Goal: Task Accomplishment & Management: Use online tool/utility

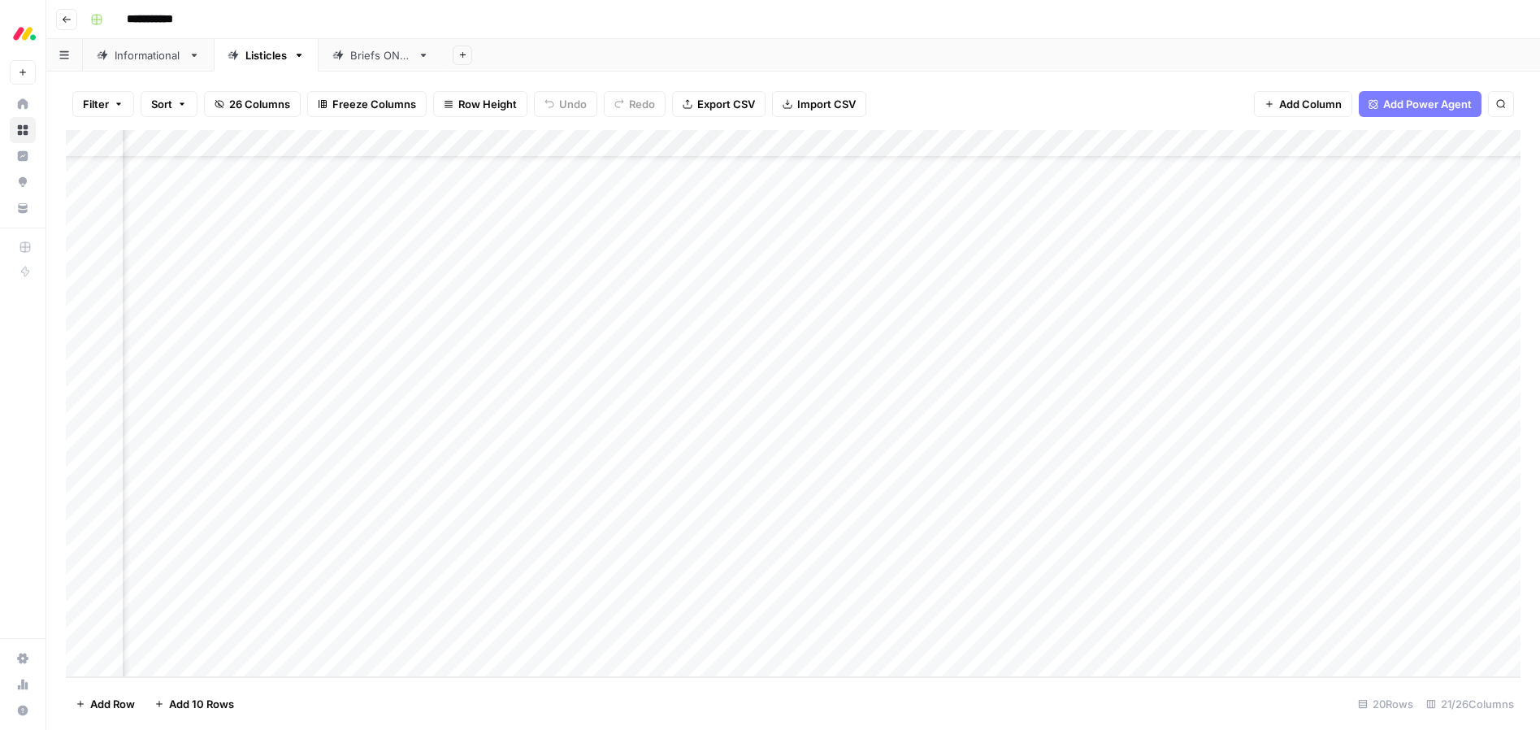
scroll to position [59, 607]
click at [1274, 474] on div "Add Column" at bounding box center [793, 403] width 1455 height 547
click at [1268, 279] on div "Add Column" at bounding box center [793, 403] width 1455 height 547
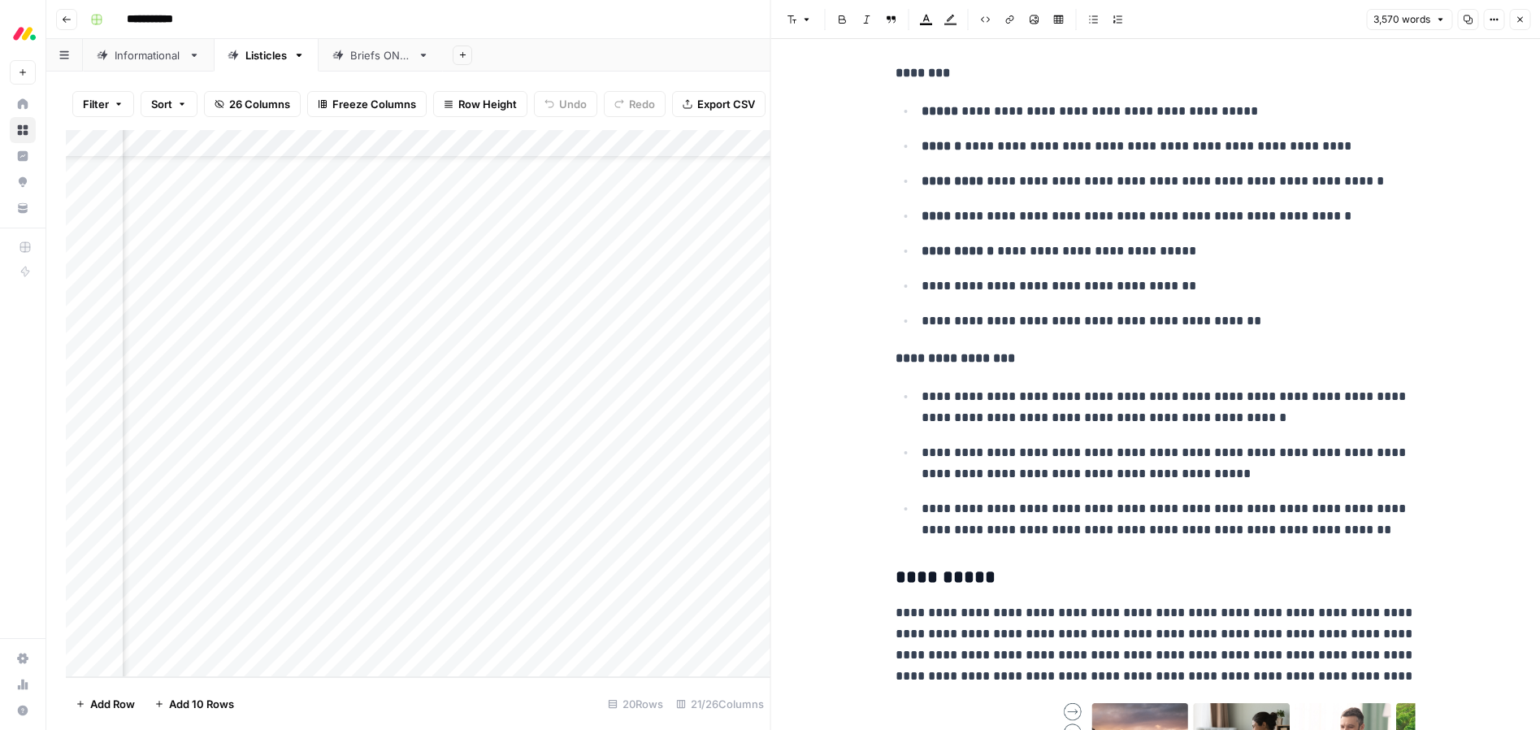
scroll to position [2712, 0]
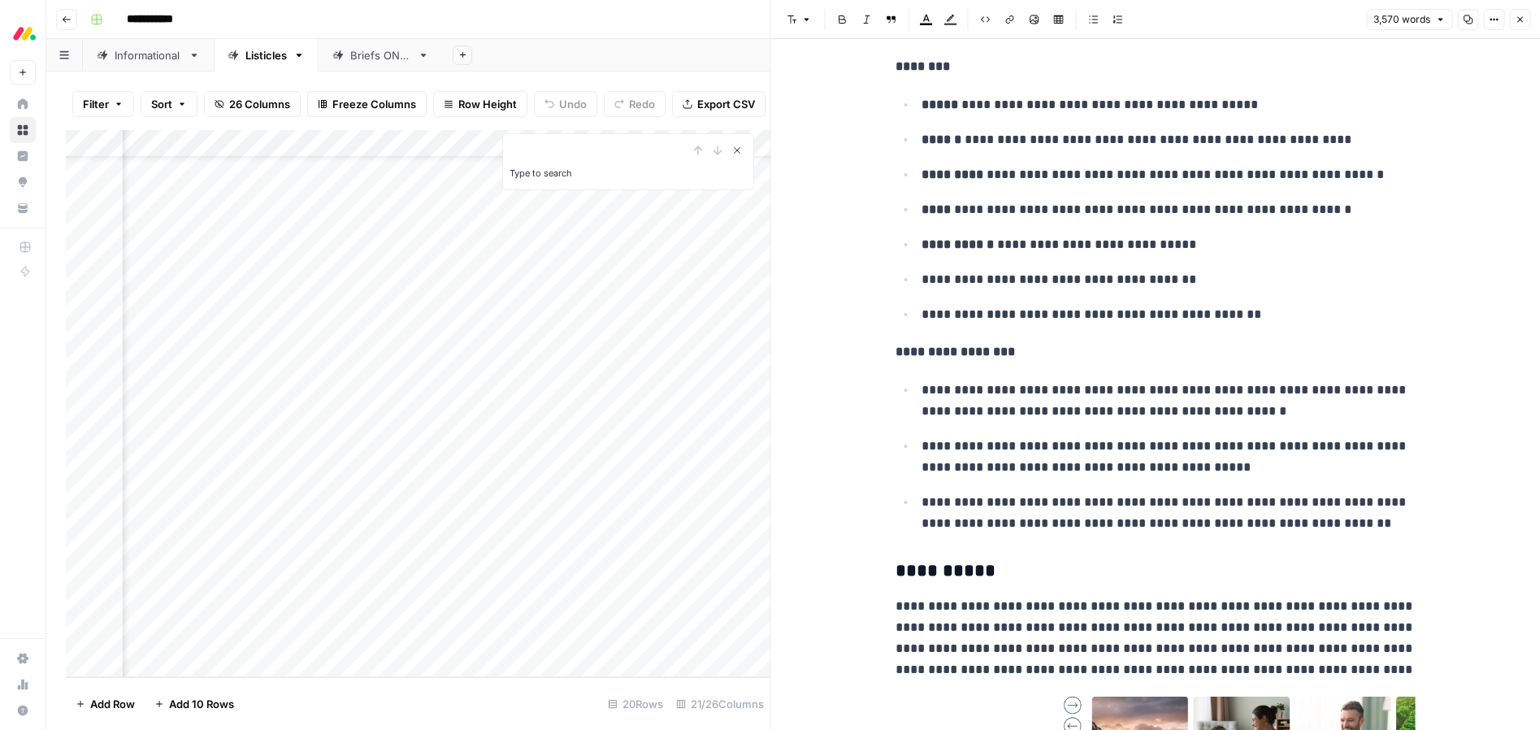
click at [741, 150] on icon "Close Search" at bounding box center [737, 150] width 13 height 13
click at [1227, 220] on ul "**********" at bounding box center [1156, 209] width 520 height 232
click at [1240, 211] on p "**********" at bounding box center [1169, 209] width 494 height 21
type input "[DATE] crm"
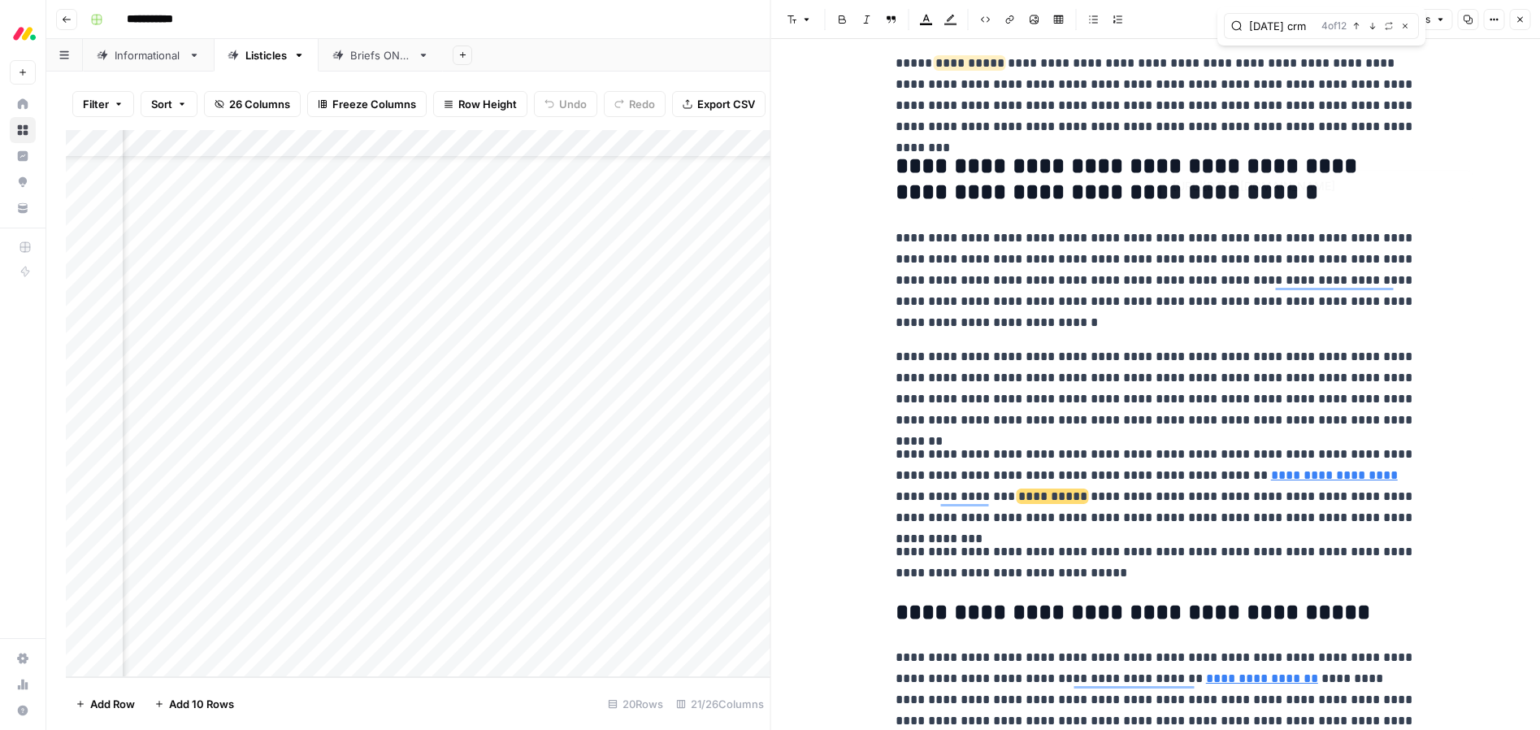
scroll to position [1370, 0]
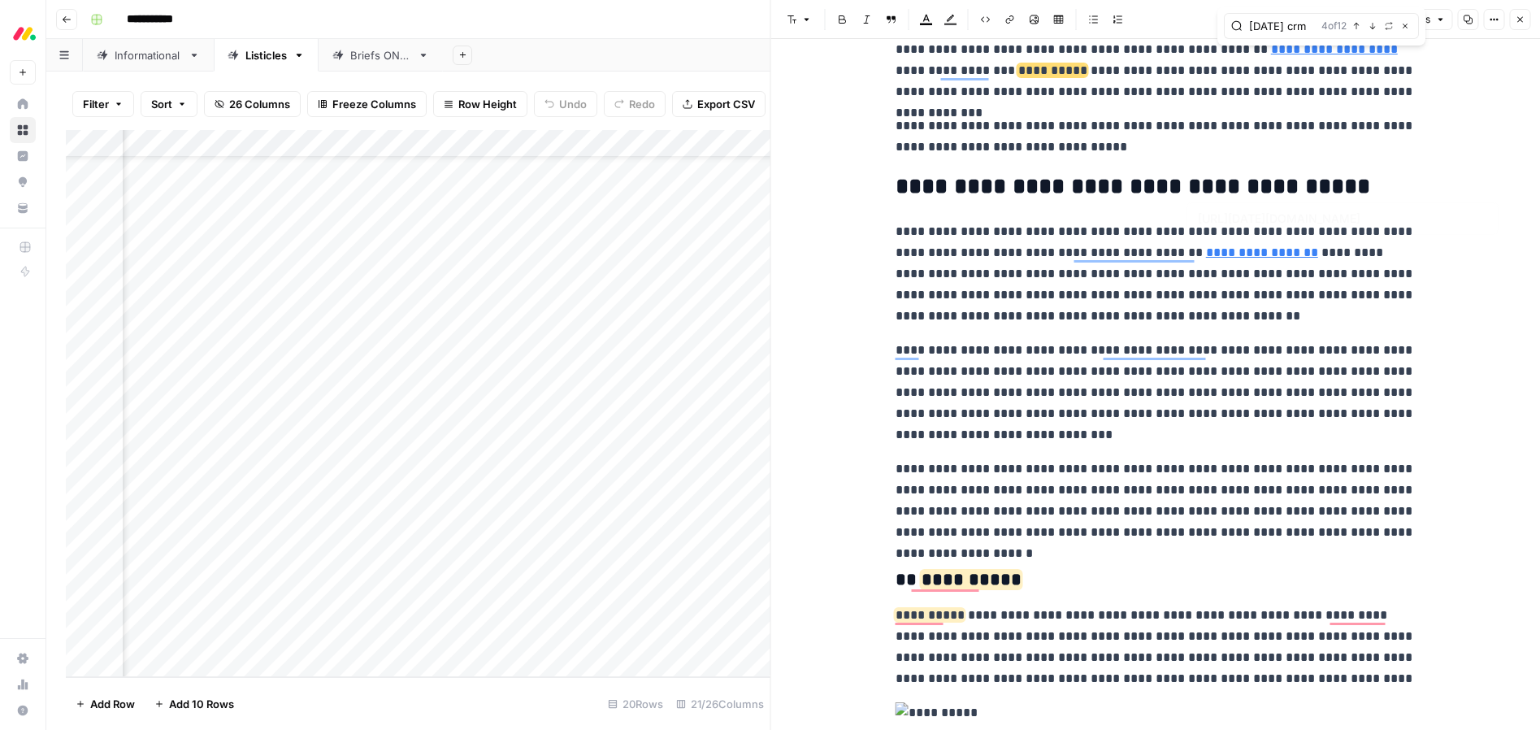
type input "[URL][DATE][DOMAIN_NAME]"
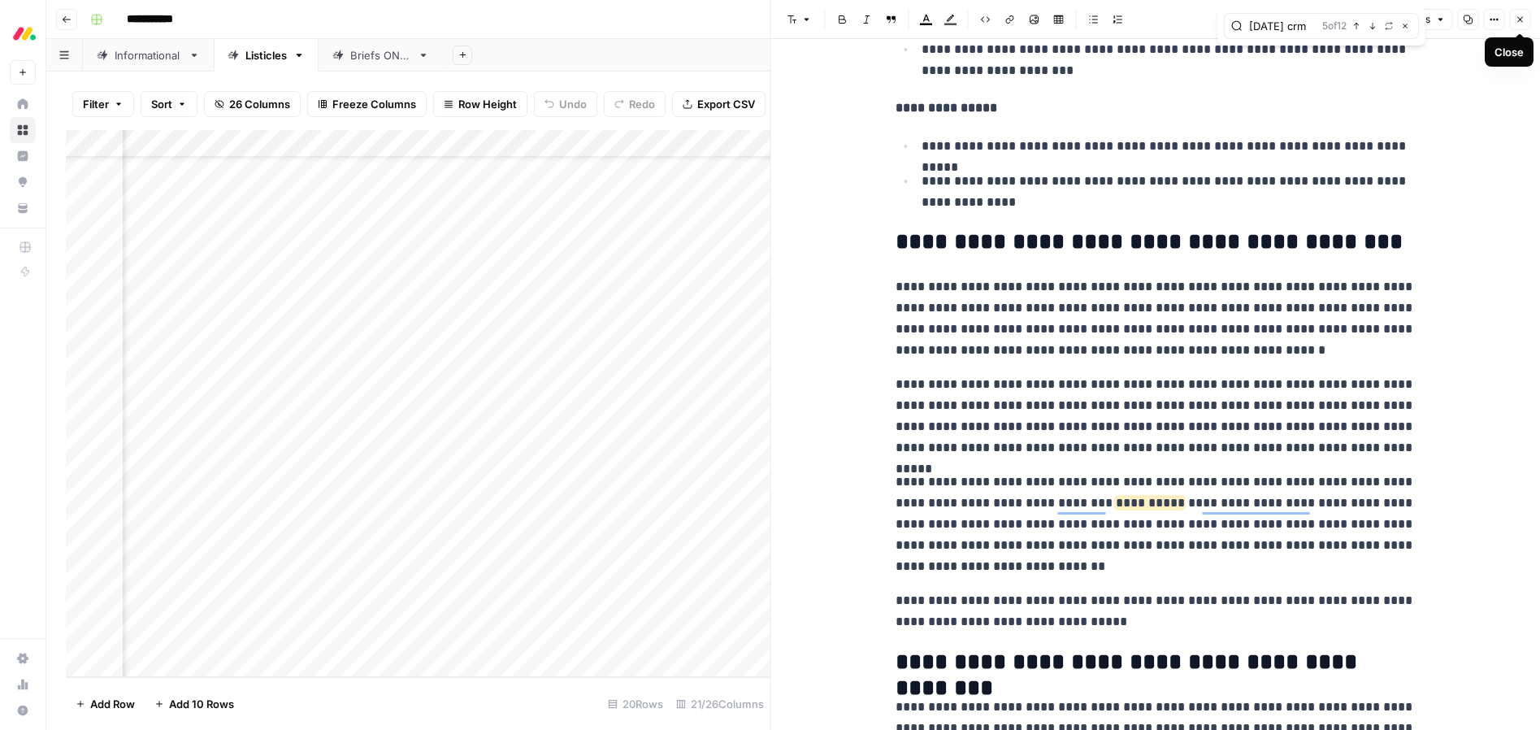
click at [1524, 20] on span "Close" at bounding box center [1524, 20] width 1 height 1
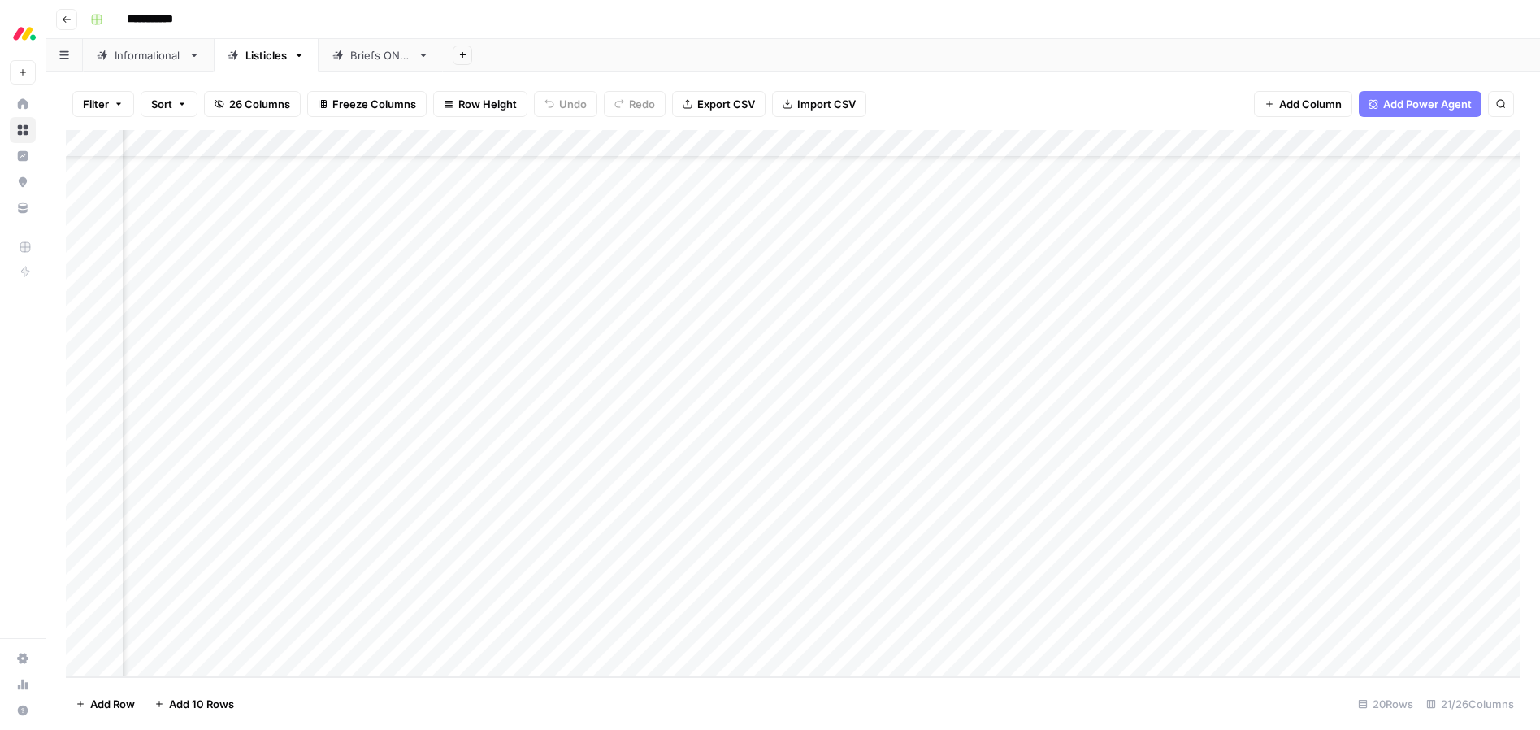
click at [1346, 276] on div "Add Column" at bounding box center [793, 403] width 1455 height 547
click at [1411, 277] on div "Add Column" at bounding box center [793, 403] width 1455 height 547
click at [1139, 75] on div "Filter Sort 26 Columns Freeze Columns Row Height Undo Redo Export CSV Import CS…" at bounding box center [793, 401] width 1494 height 658
drag, startPoint x: 1426, startPoint y: 262, endPoint x: 1420, endPoint y: 271, distance: 10.6
click at [1424, 277] on div "Add Column" at bounding box center [793, 403] width 1455 height 547
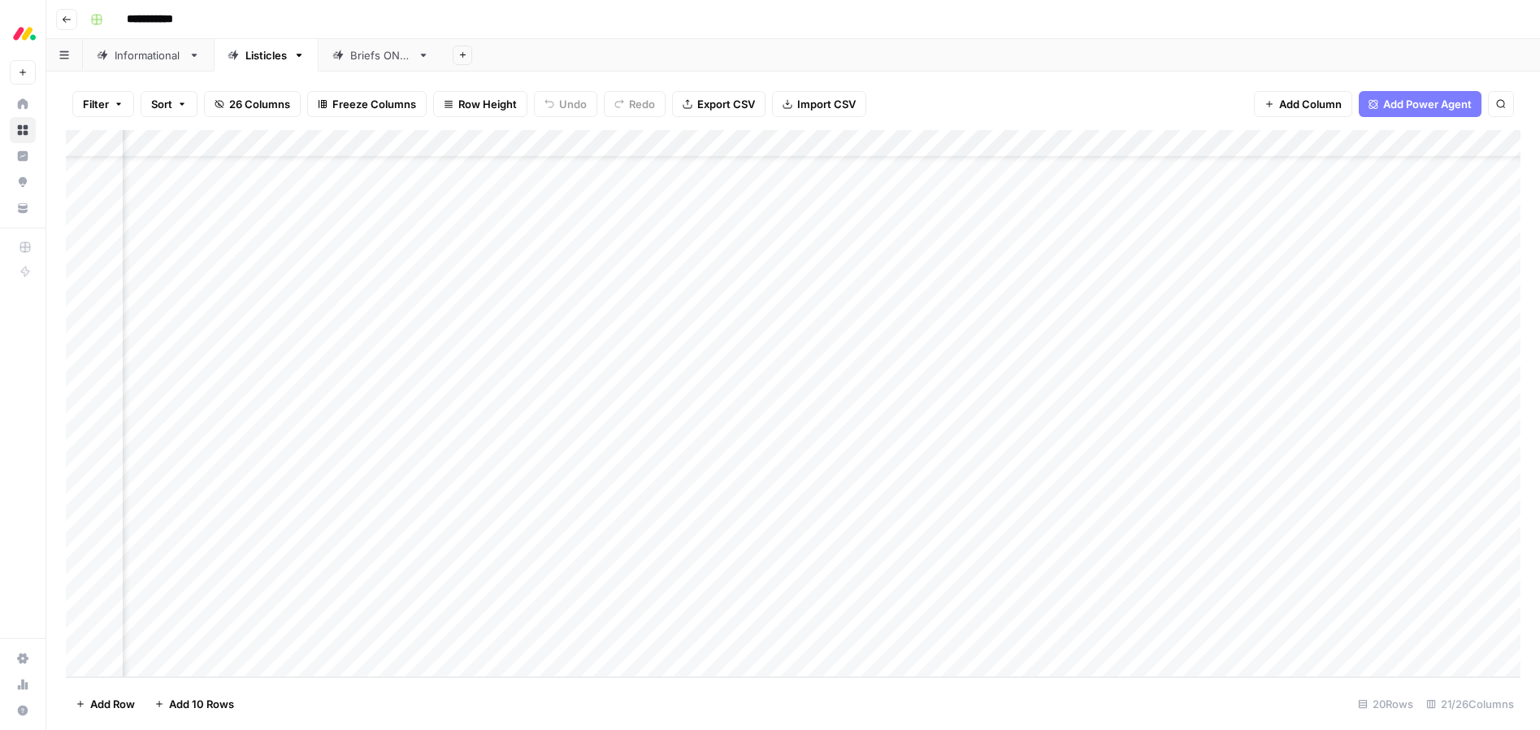
drag, startPoint x: 1023, startPoint y: 55, endPoint x: 1150, endPoint y: 125, distance: 144.8
click at [1023, 55] on div "Add Sheet" at bounding box center [991, 55] width 1097 height 33
click at [1408, 252] on div "Add Column" at bounding box center [793, 403] width 1455 height 547
click at [1409, 248] on div at bounding box center [1355, 249] width 144 height 30
click at [1412, 247] on div at bounding box center [1355, 249] width 144 height 30
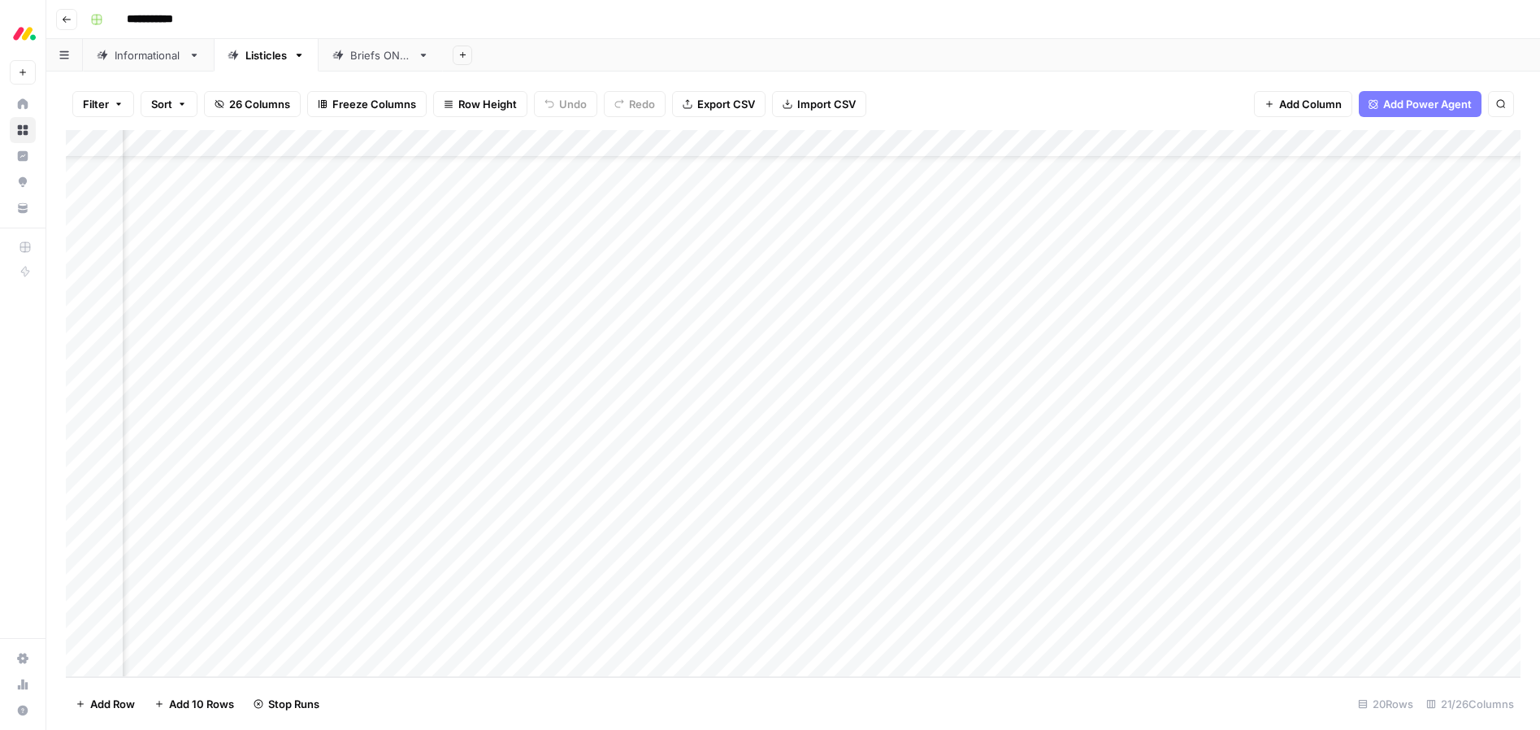
click at [1370, 241] on div at bounding box center [1355, 249] width 144 height 30
drag, startPoint x: 1066, startPoint y: 87, endPoint x: 1318, endPoint y: 137, distance: 257.0
click at [1066, 87] on div "Filter Sort 26 Columns Freeze Columns Row Height Undo Redo Export CSV Import CS…" at bounding box center [793, 104] width 1455 height 52
click at [1414, 250] on div "Add Column" at bounding box center [793, 403] width 1455 height 547
click at [1023, 80] on div "Filter Sort 26 Columns Freeze Columns Row Height Undo Redo Export CSV Import CS…" at bounding box center [793, 104] width 1455 height 52
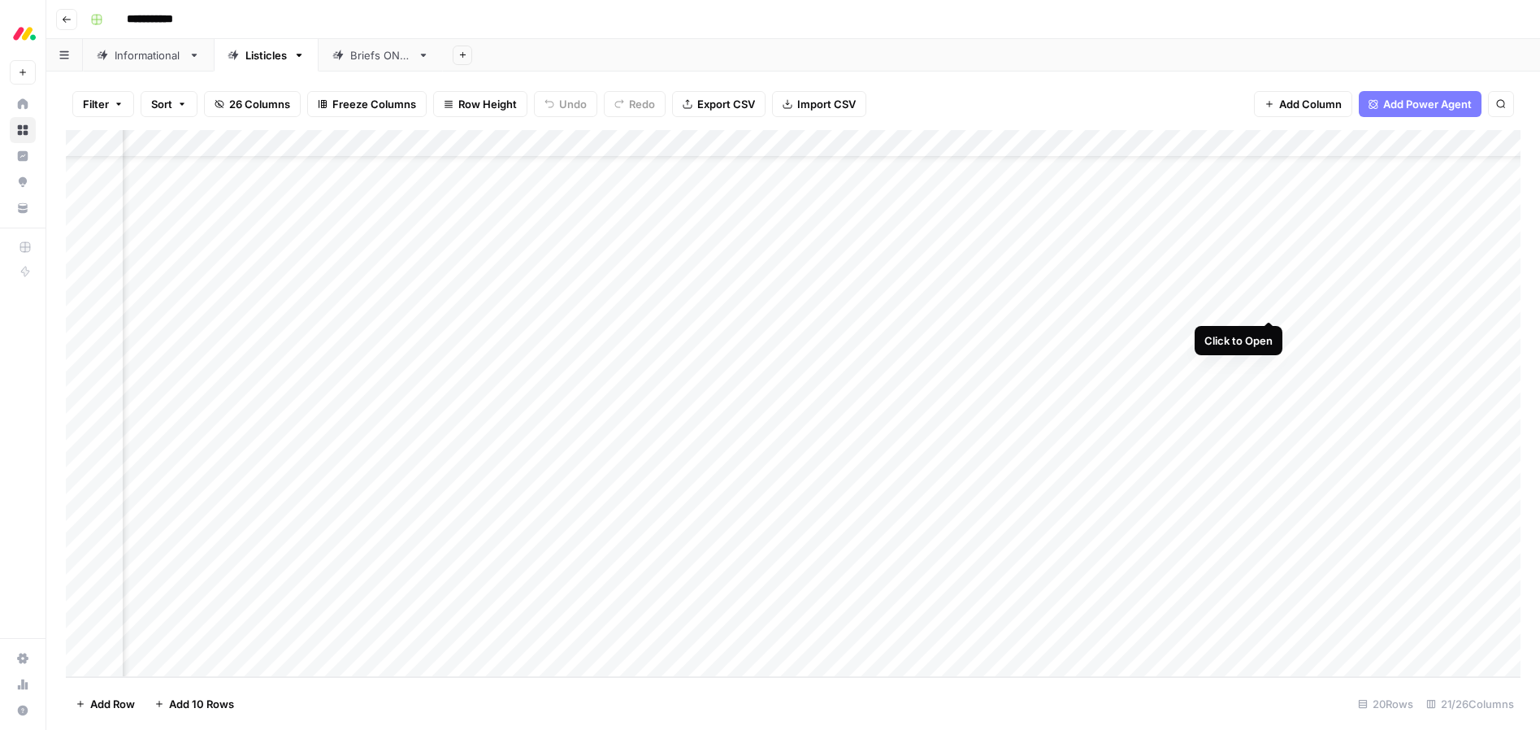
click at [1268, 305] on div "Add Column" at bounding box center [793, 403] width 1455 height 547
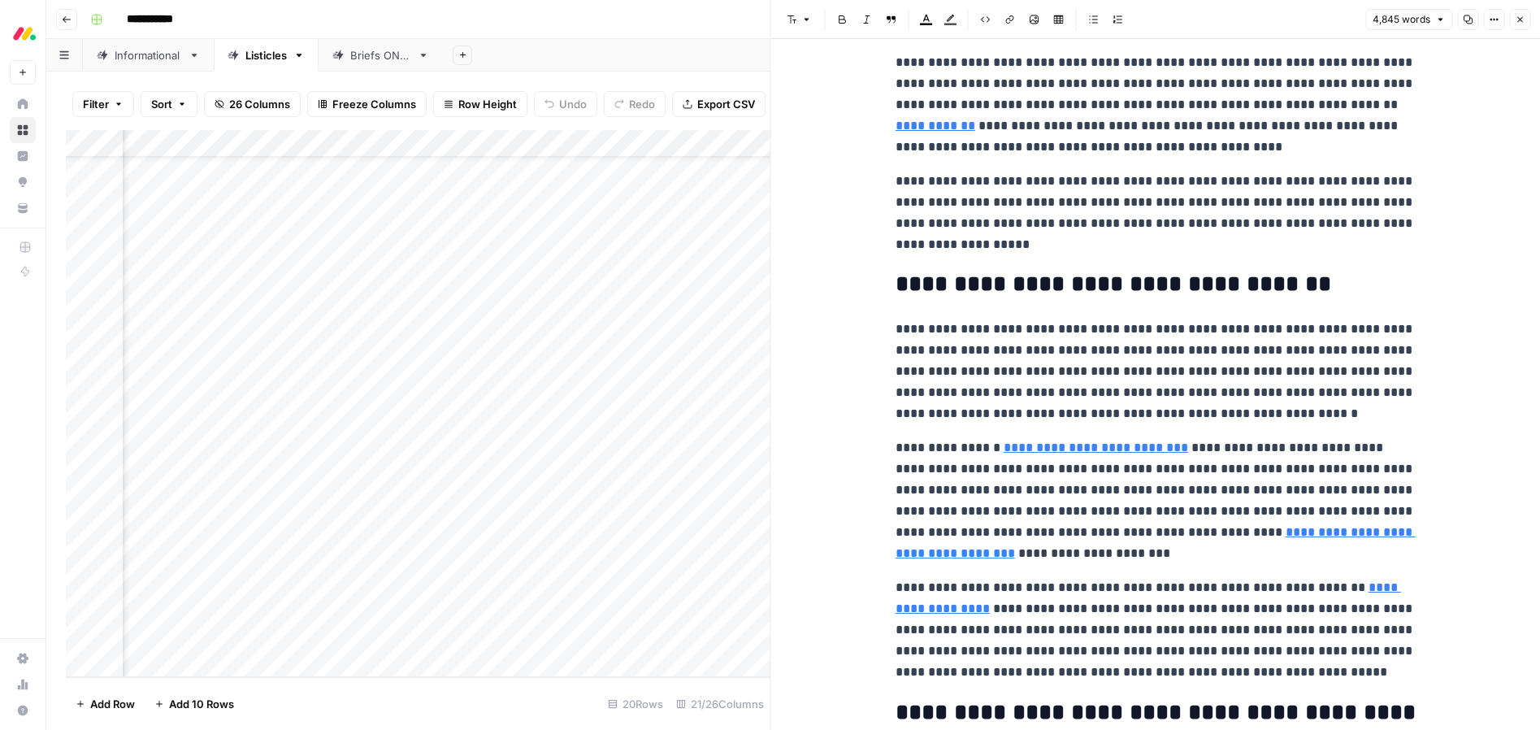
click at [1171, 229] on p "**********" at bounding box center [1156, 213] width 520 height 85
type input "[DATE] crm"
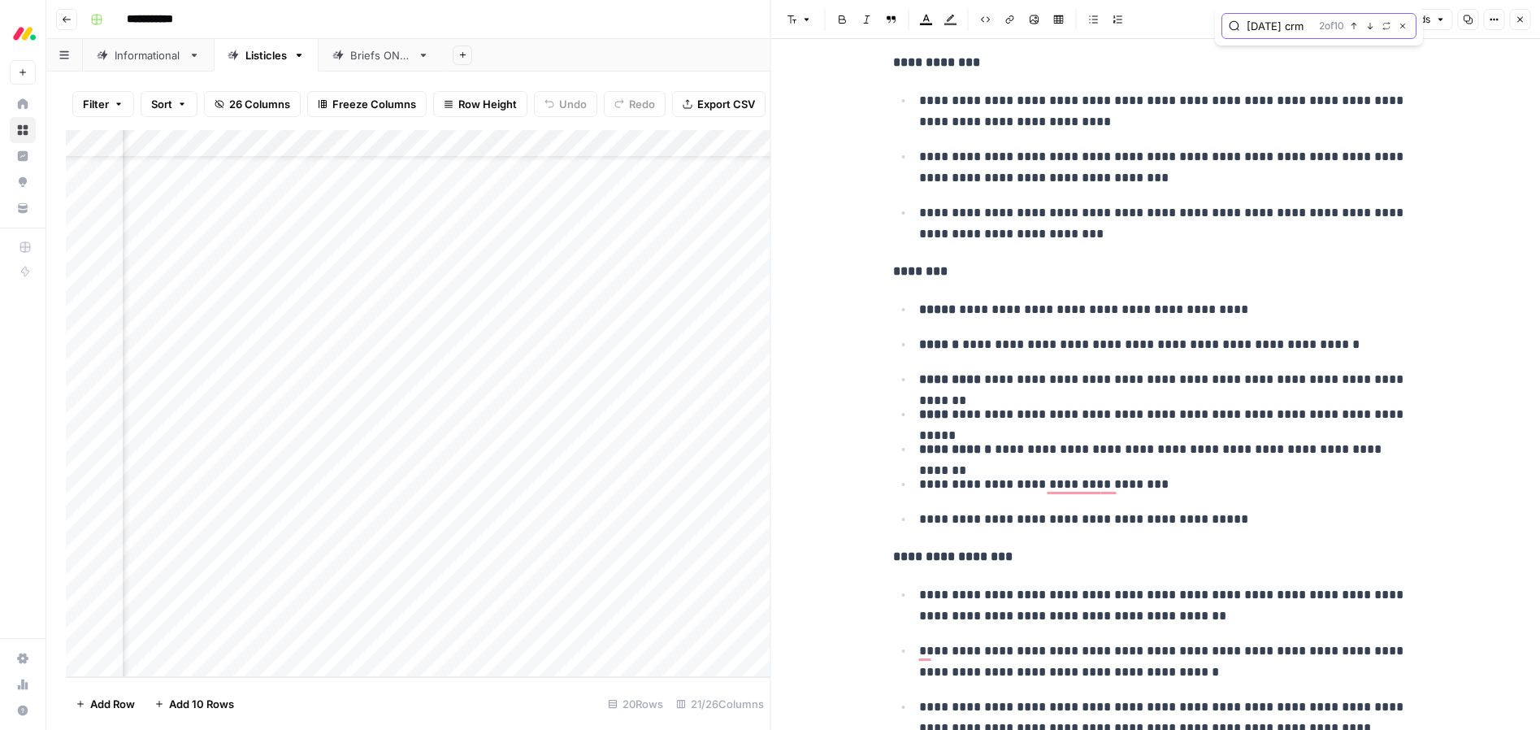
scroll to position [2826, 0]
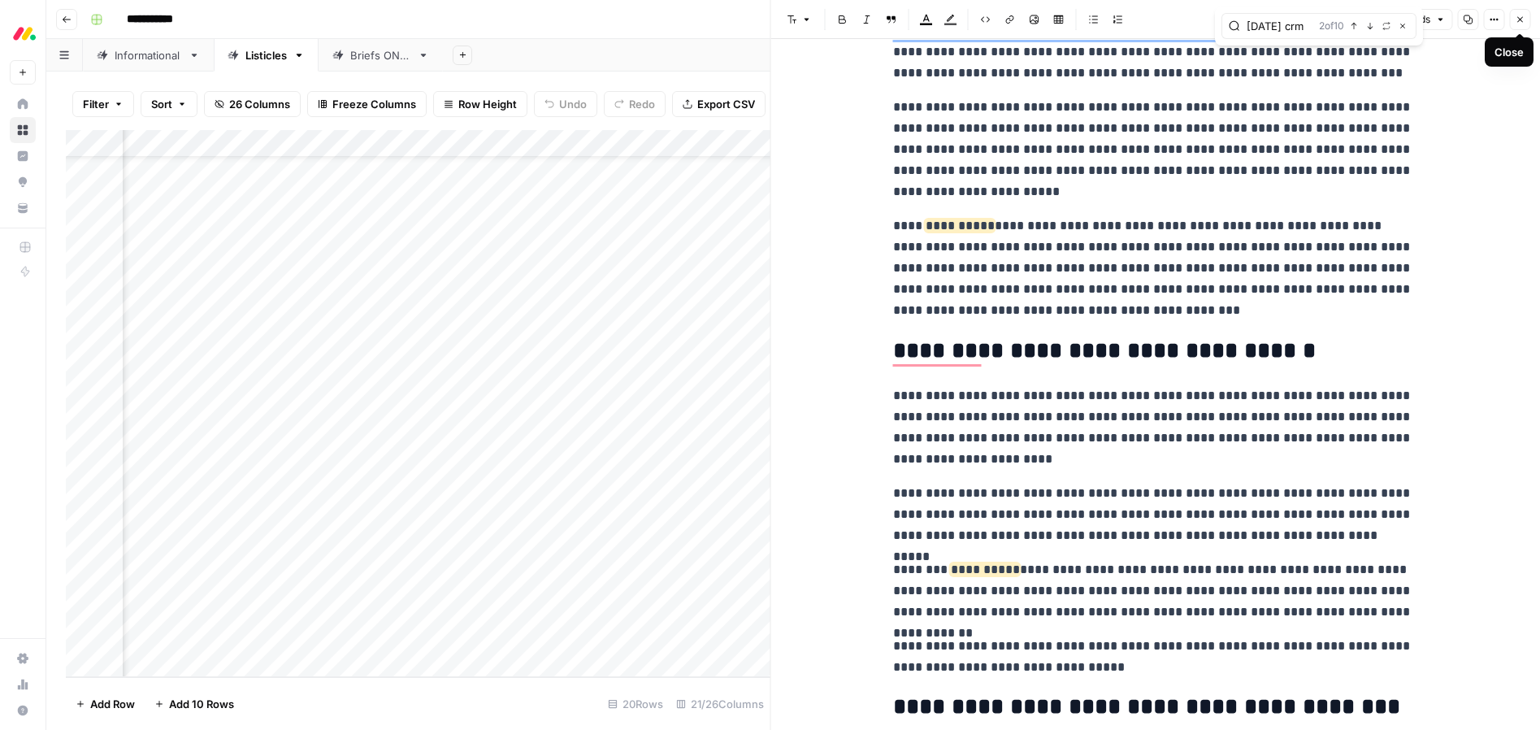
click at [1521, 21] on icon "button" at bounding box center [1520, 20] width 10 height 10
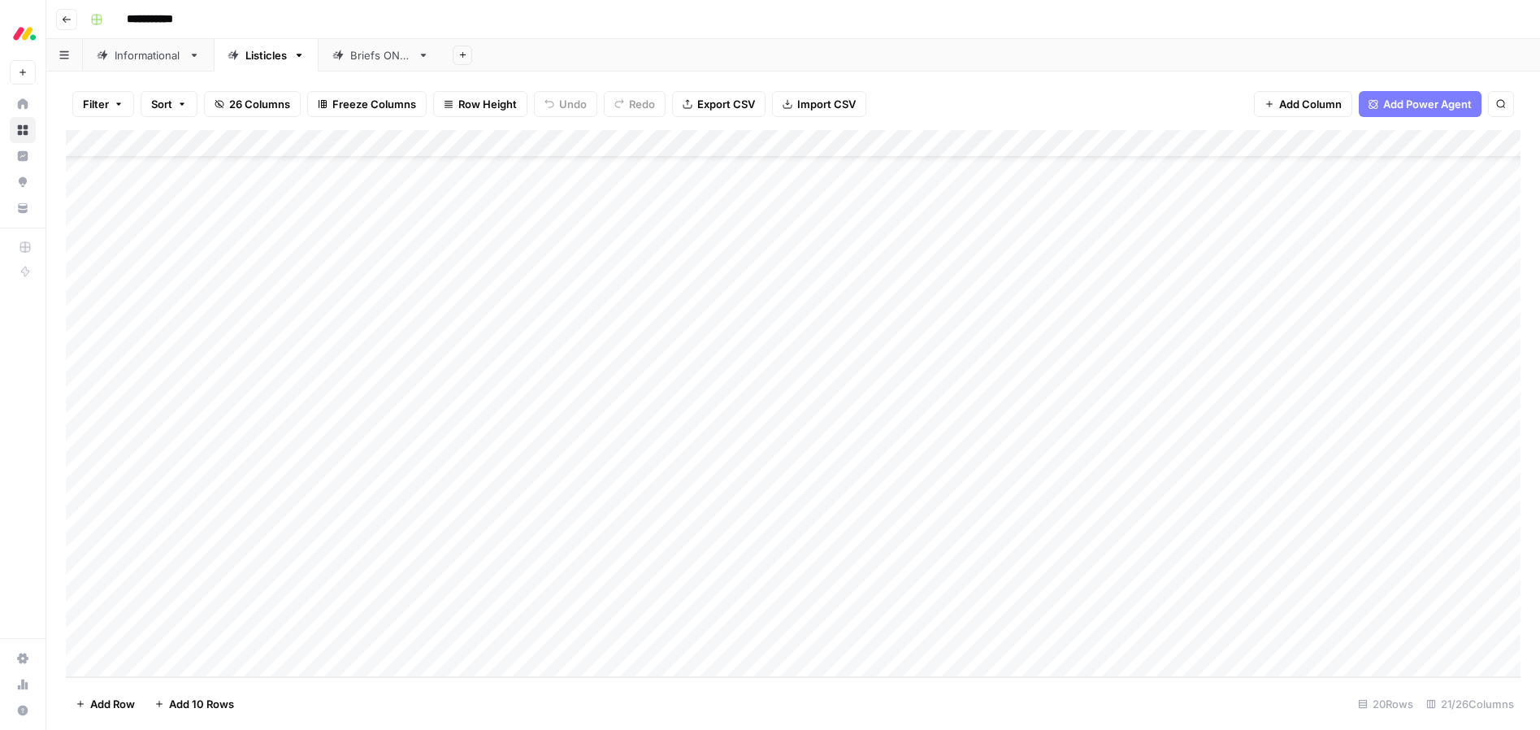
click at [324, 280] on div "Add Column" at bounding box center [793, 403] width 1455 height 547
click at [310, 277] on div "Add Column" at bounding box center [793, 403] width 1455 height 547
click at [326, 343] on button "Ready for edit" at bounding box center [335, 340] width 82 height 20
click at [317, 302] on div "Add Column" at bounding box center [793, 403] width 1455 height 547
click at [310, 304] on div "Add Column" at bounding box center [793, 403] width 1455 height 547
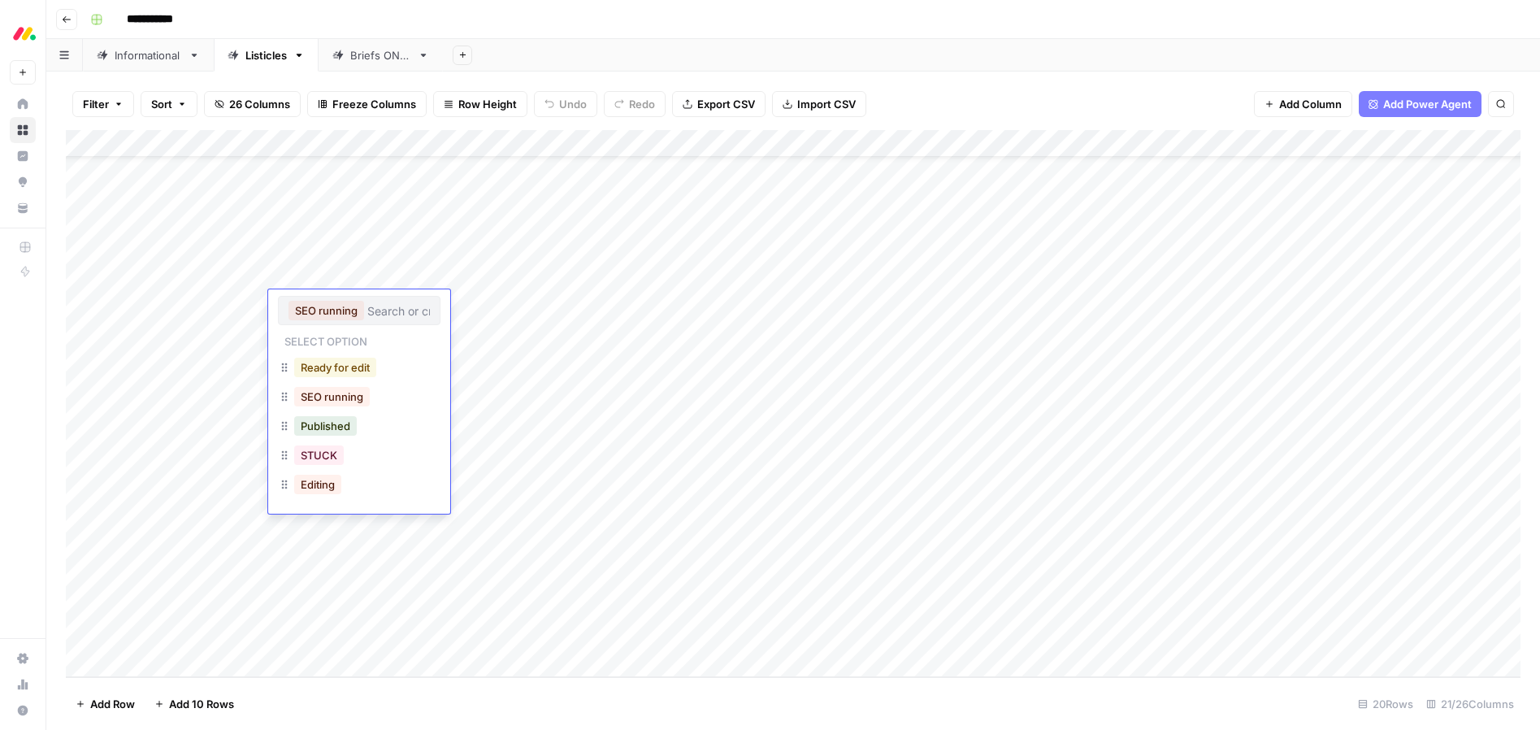
click at [324, 372] on button "Ready for edit" at bounding box center [335, 368] width 82 height 20
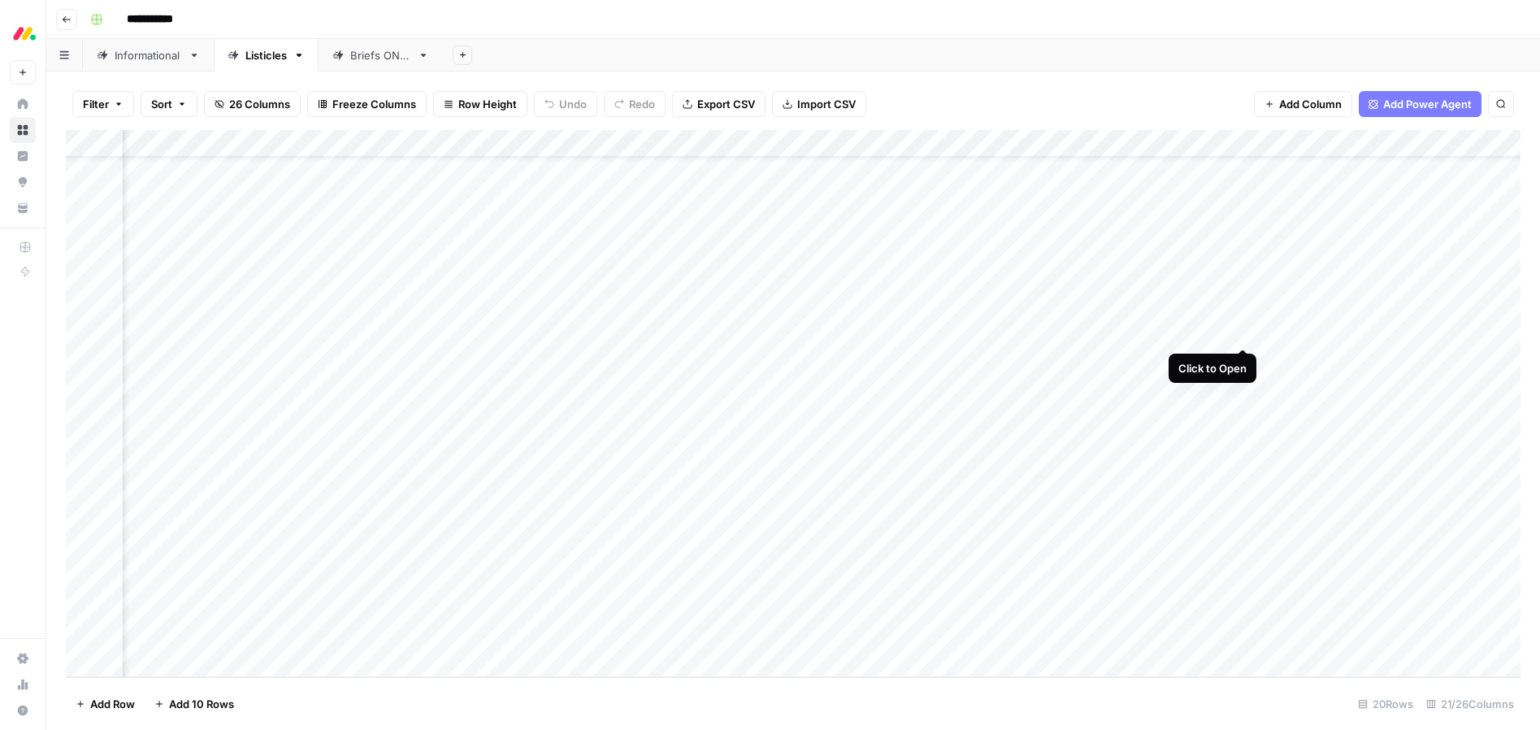
click at [1244, 332] on div "Add Column" at bounding box center [793, 403] width 1455 height 547
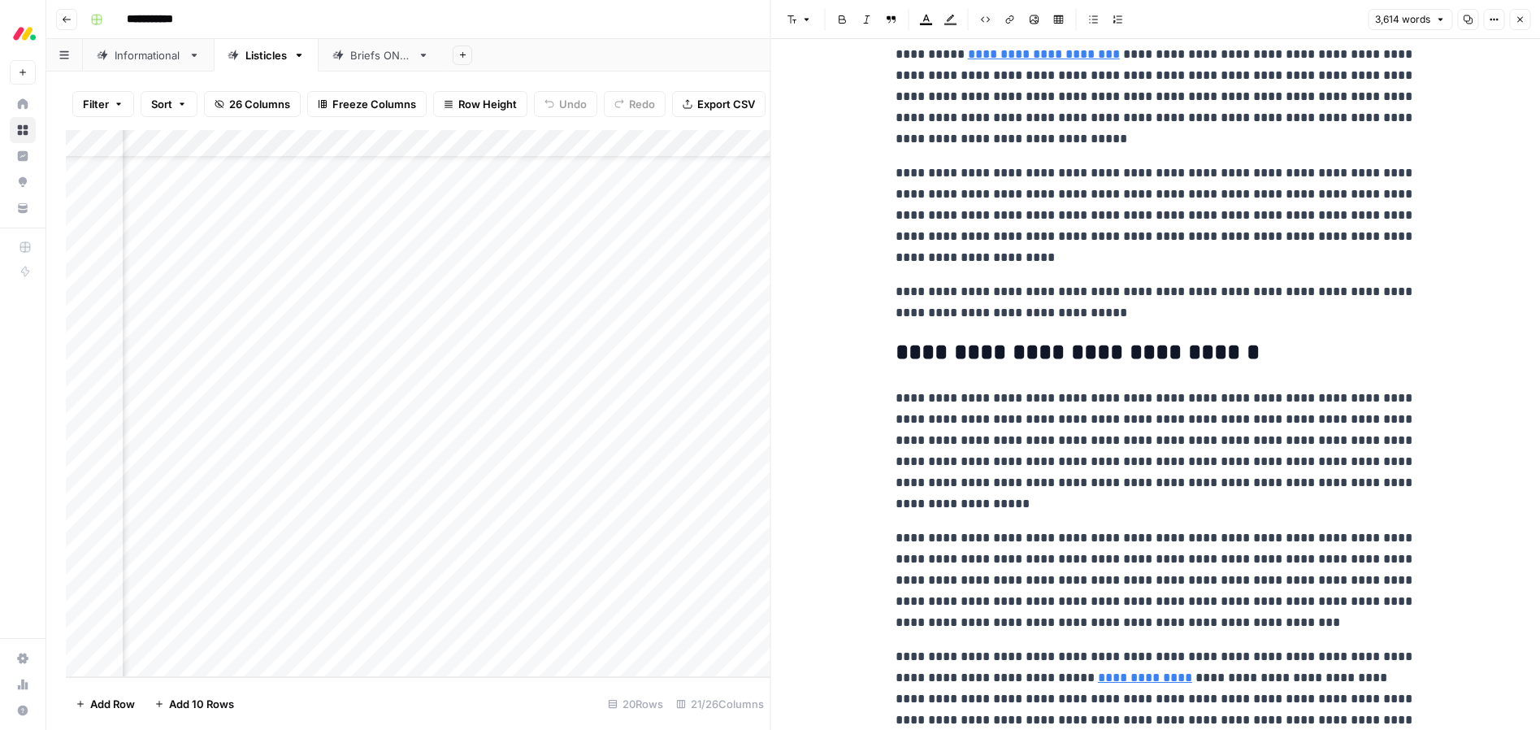
scroll to position [403, 0]
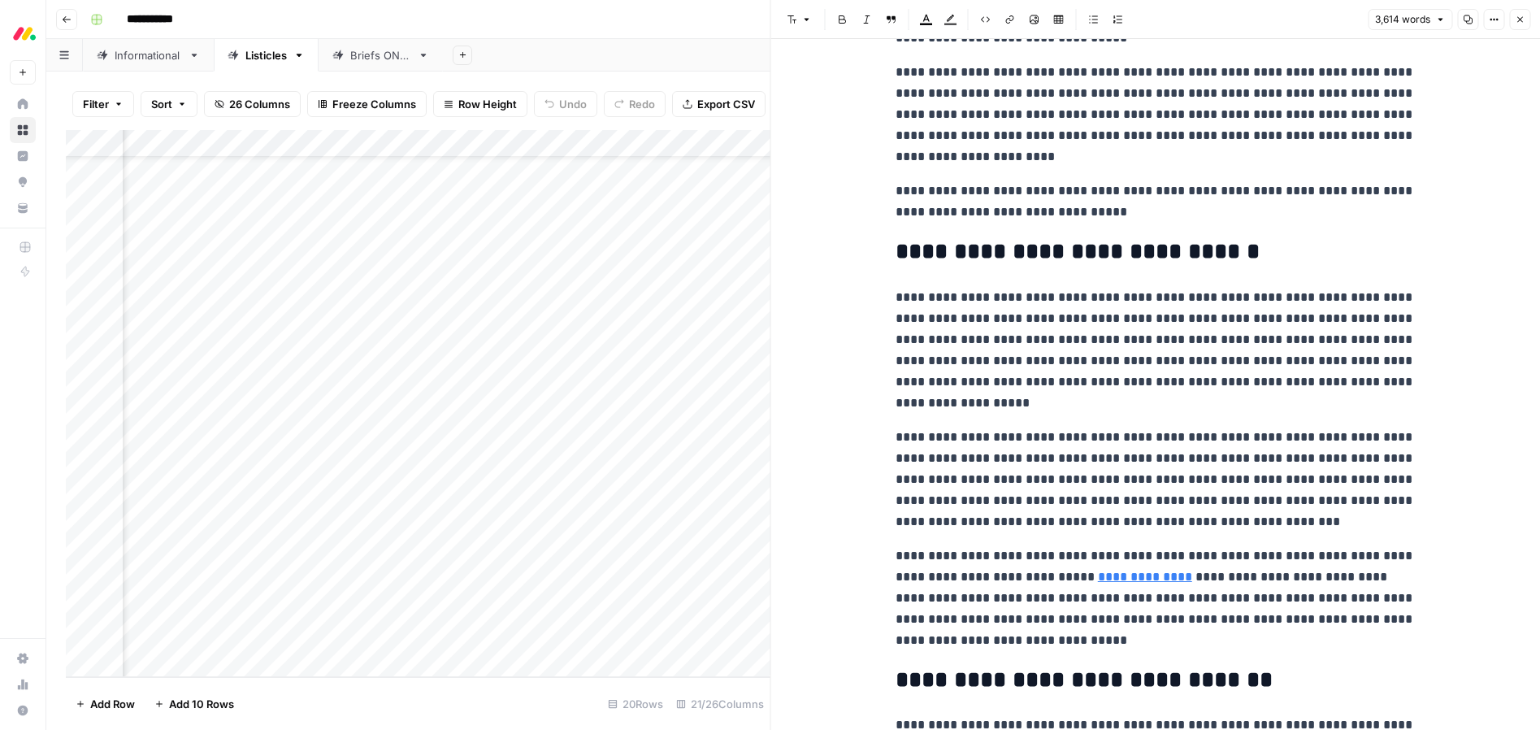
click at [1111, 369] on p "**********" at bounding box center [1156, 350] width 520 height 127
type input "[DATE] crm"
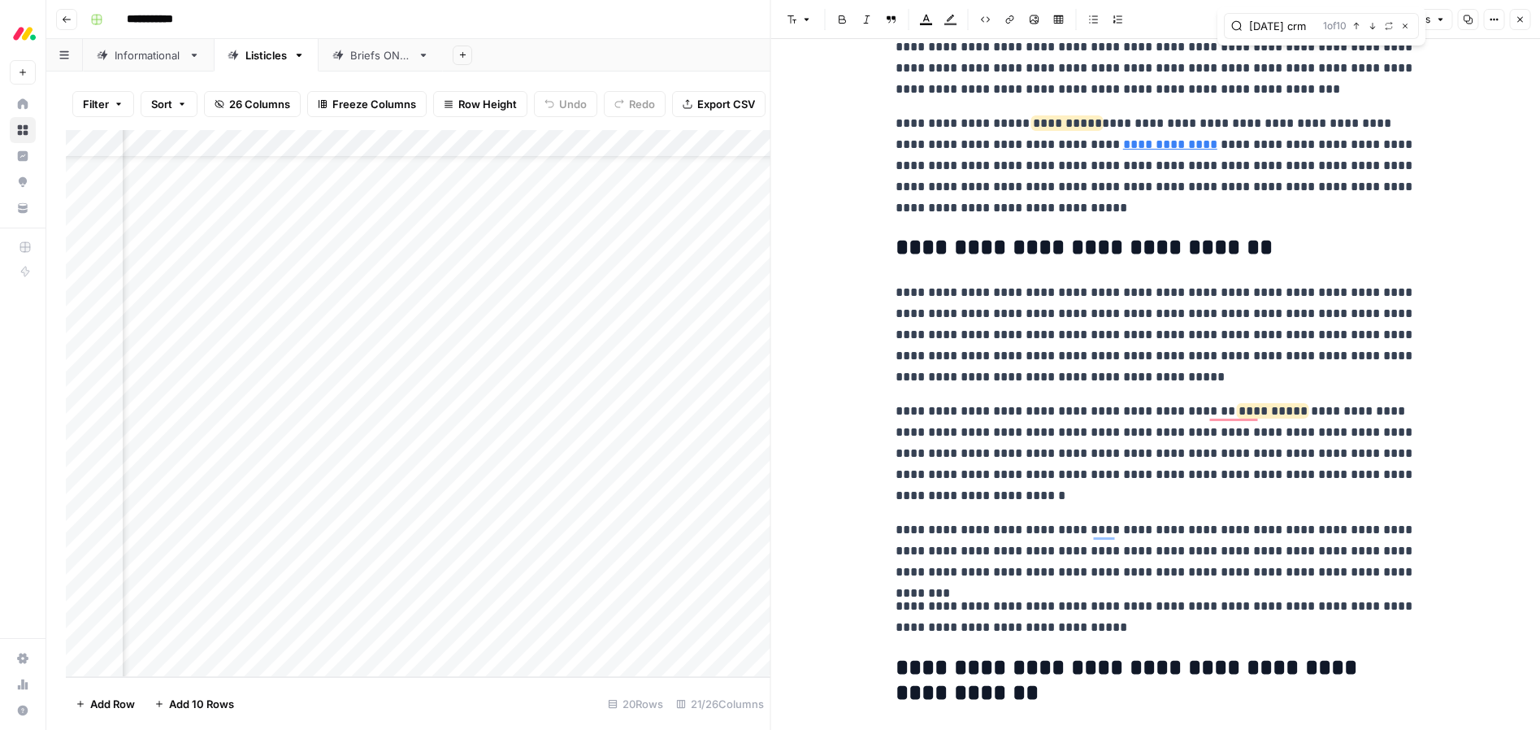
scroll to position [895, 0]
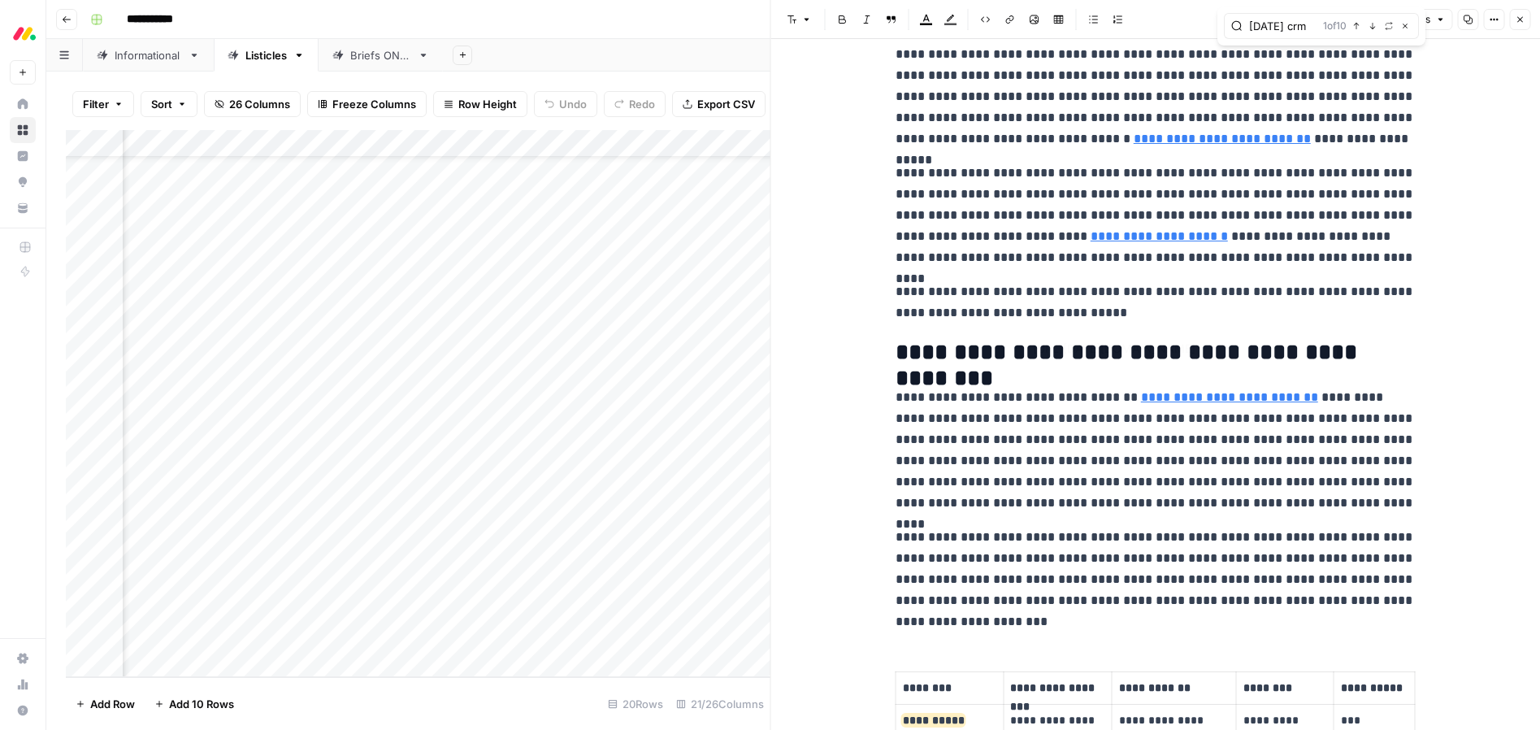
type input "[URL][DATE][DOMAIN_NAME]"
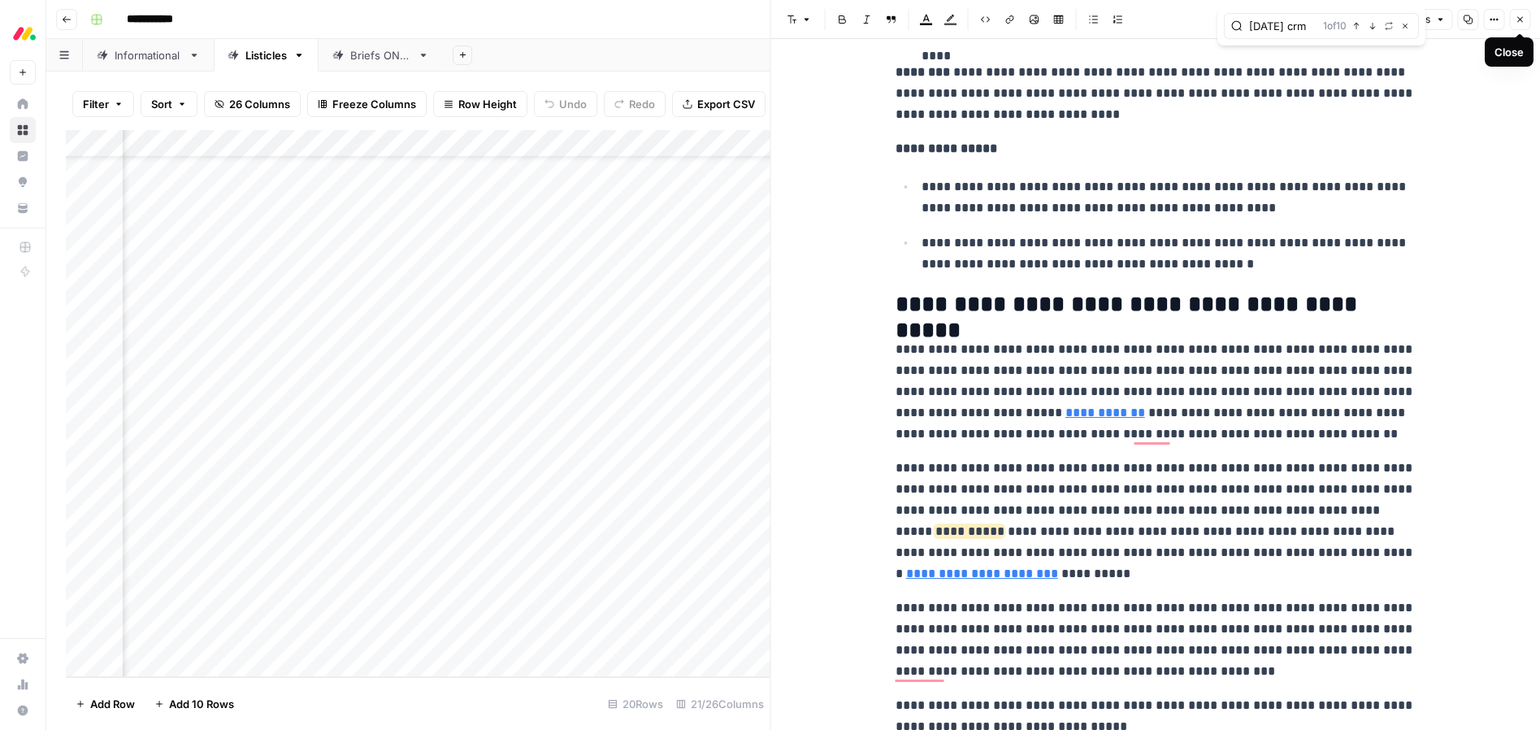
type input "[DATE] crm"
click at [1518, 19] on icon "button" at bounding box center [1520, 20] width 10 height 10
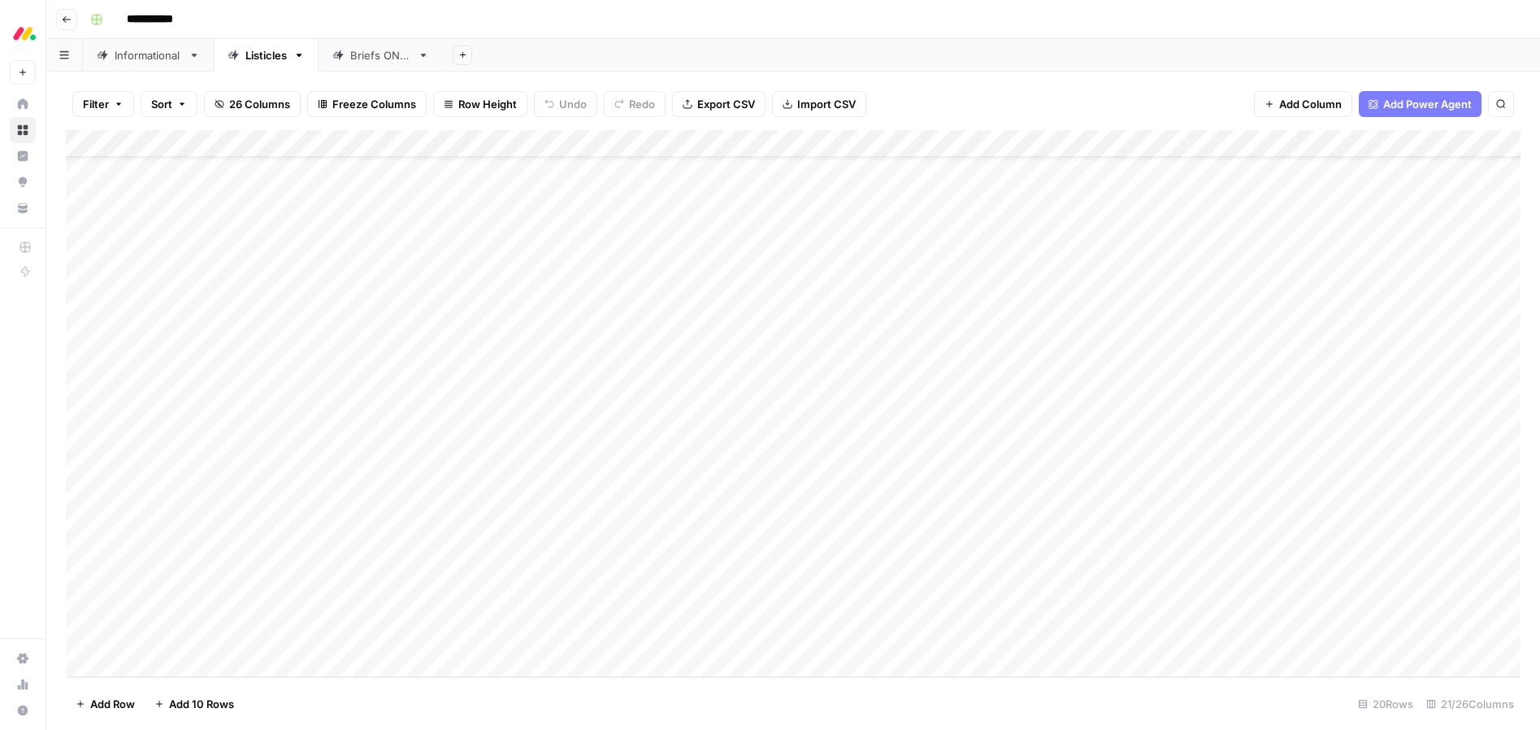
click at [295, 330] on div "Add Column" at bounding box center [793, 403] width 1455 height 547
click at [310, 332] on div "Add Column" at bounding box center [793, 403] width 1455 height 547
click at [325, 400] on button "Ready for edit" at bounding box center [335, 395] width 82 height 20
click at [312, 361] on div "Add Column" at bounding box center [793, 403] width 1455 height 547
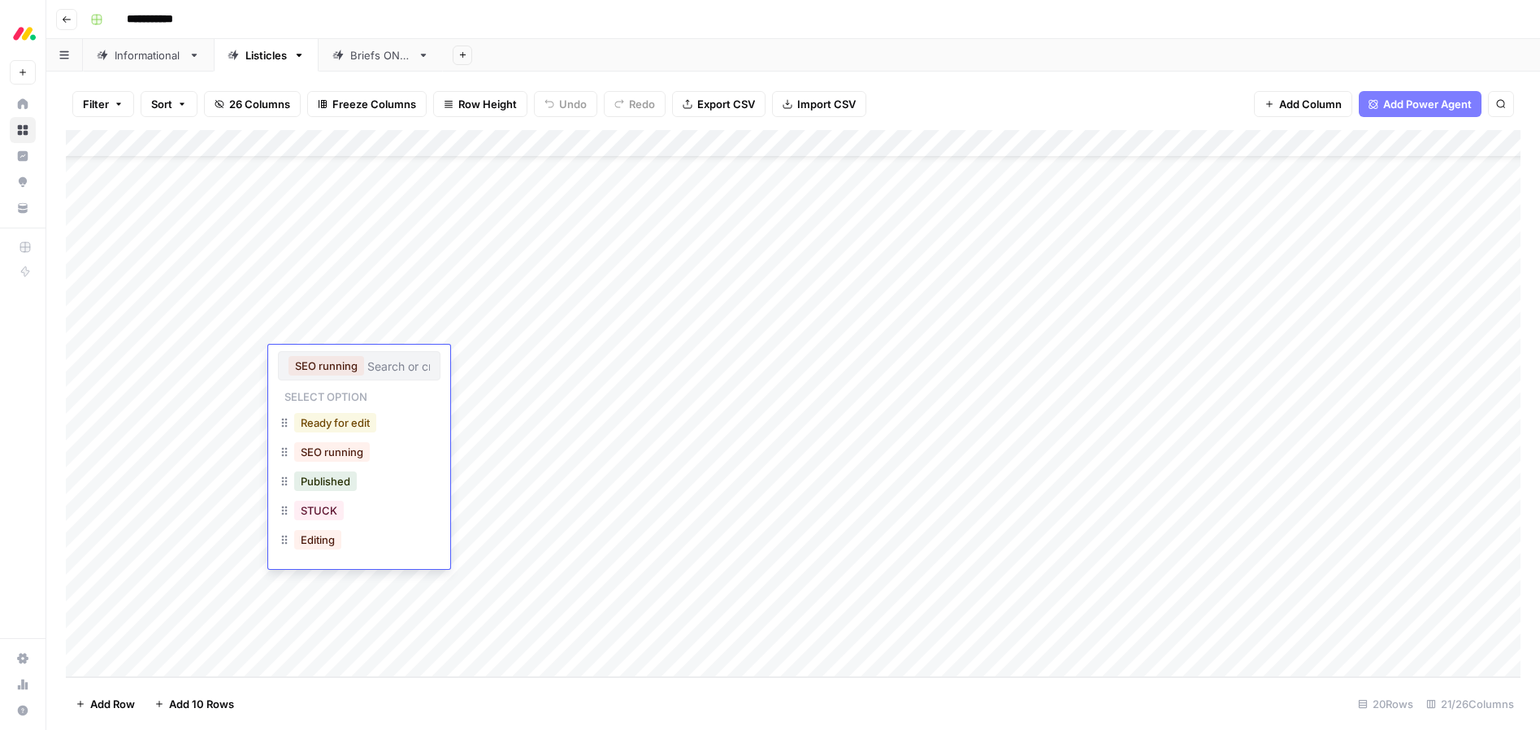
click at [312, 425] on button "Ready for edit" at bounding box center [335, 423] width 82 height 20
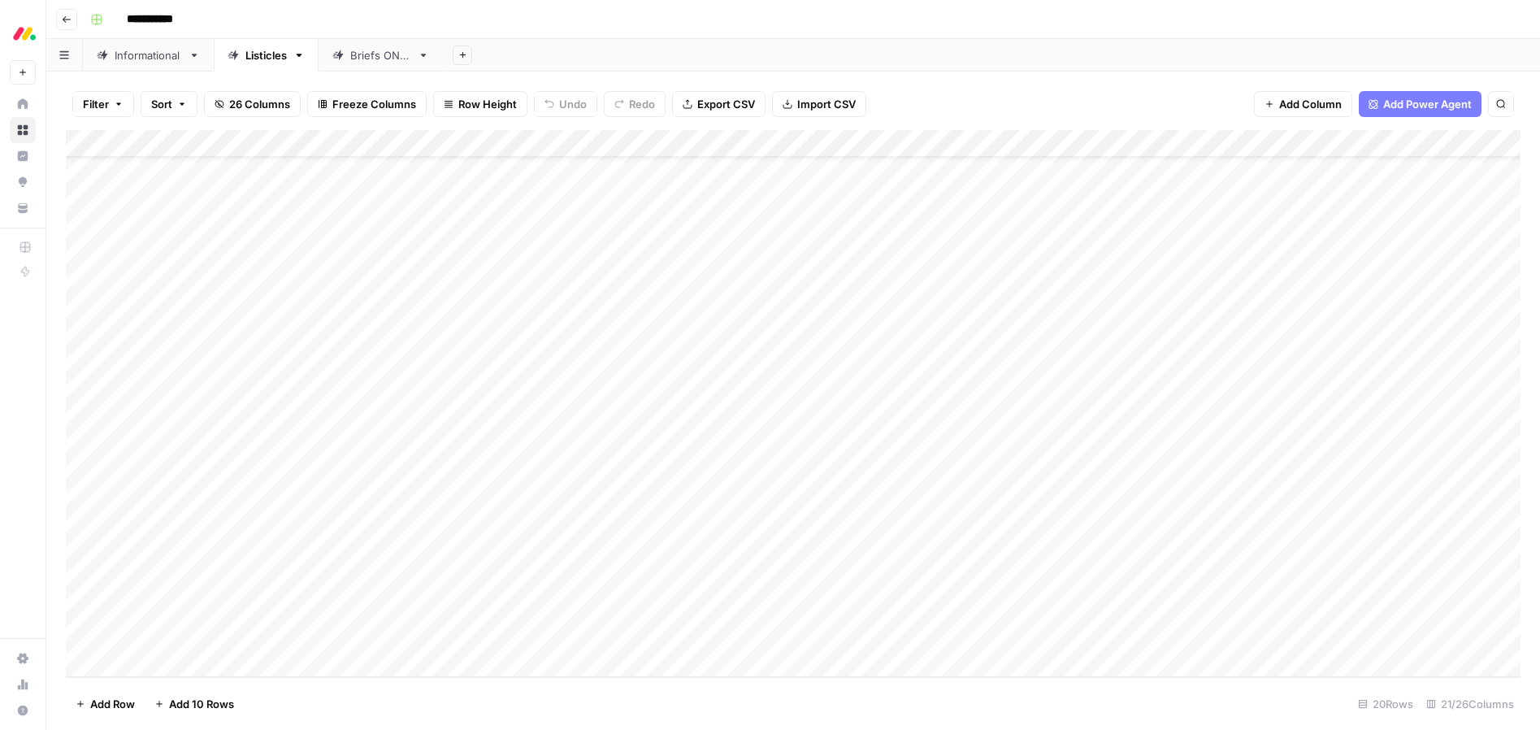
click at [306, 390] on div "Add Column" at bounding box center [793, 403] width 1455 height 547
click at [305, 389] on div "Add Column" at bounding box center [793, 403] width 1455 height 547
click at [312, 454] on button "Ready for edit" at bounding box center [335, 451] width 82 height 20
click at [301, 416] on div "Add Column" at bounding box center [793, 403] width 1455 height 547
click at [303, 417] on div "Add Column" at bounding box center [793, 403] width 1455 height 547
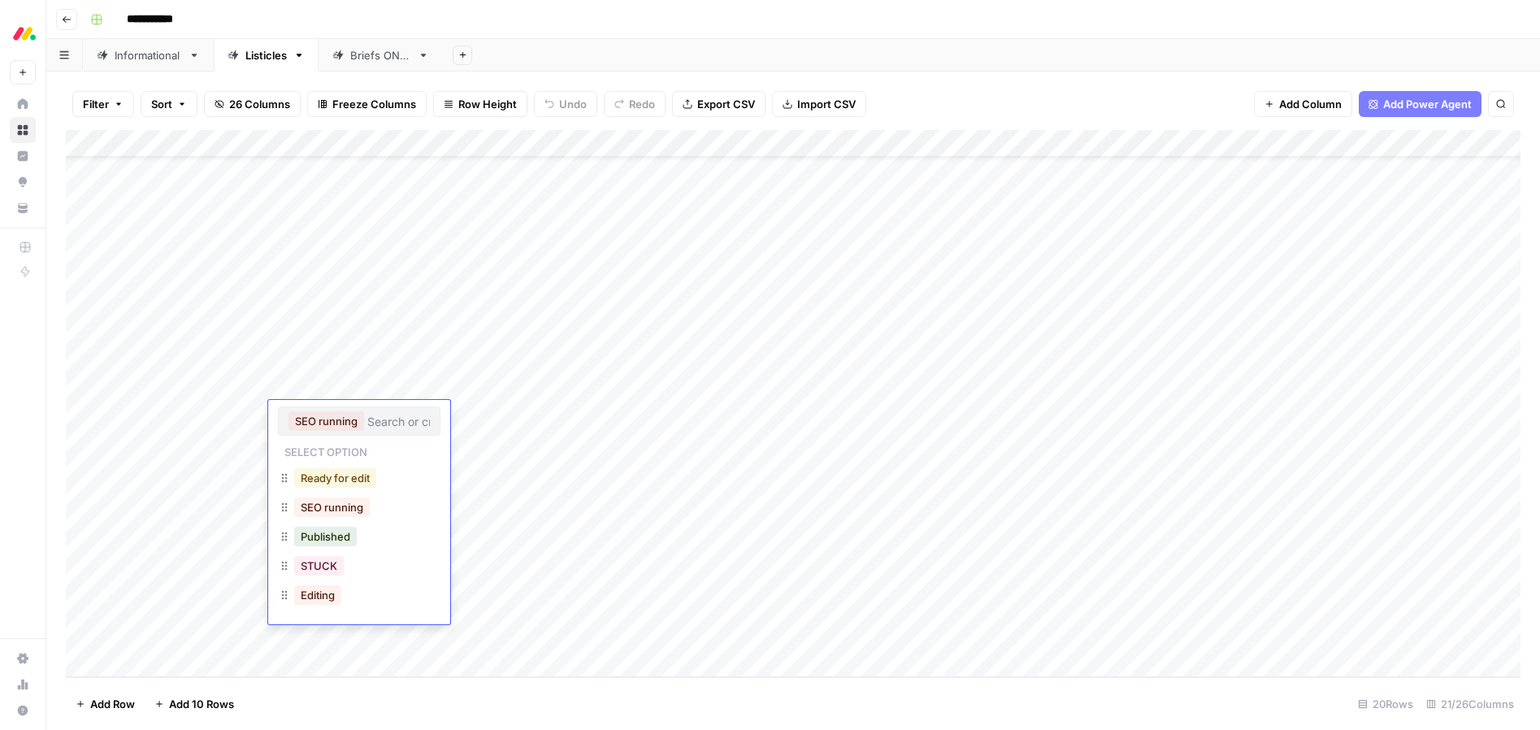
click at [310, 481] on button "Ready for edit" at bounding box center [335, 478] width 82 height 20
click at [306, 440] on div "Add Column" at bounding box center [793, 403] width 1455 height 547
click at [310, 447] on div "Add Column" at bounding box center [793, 403] width 1455 height 547
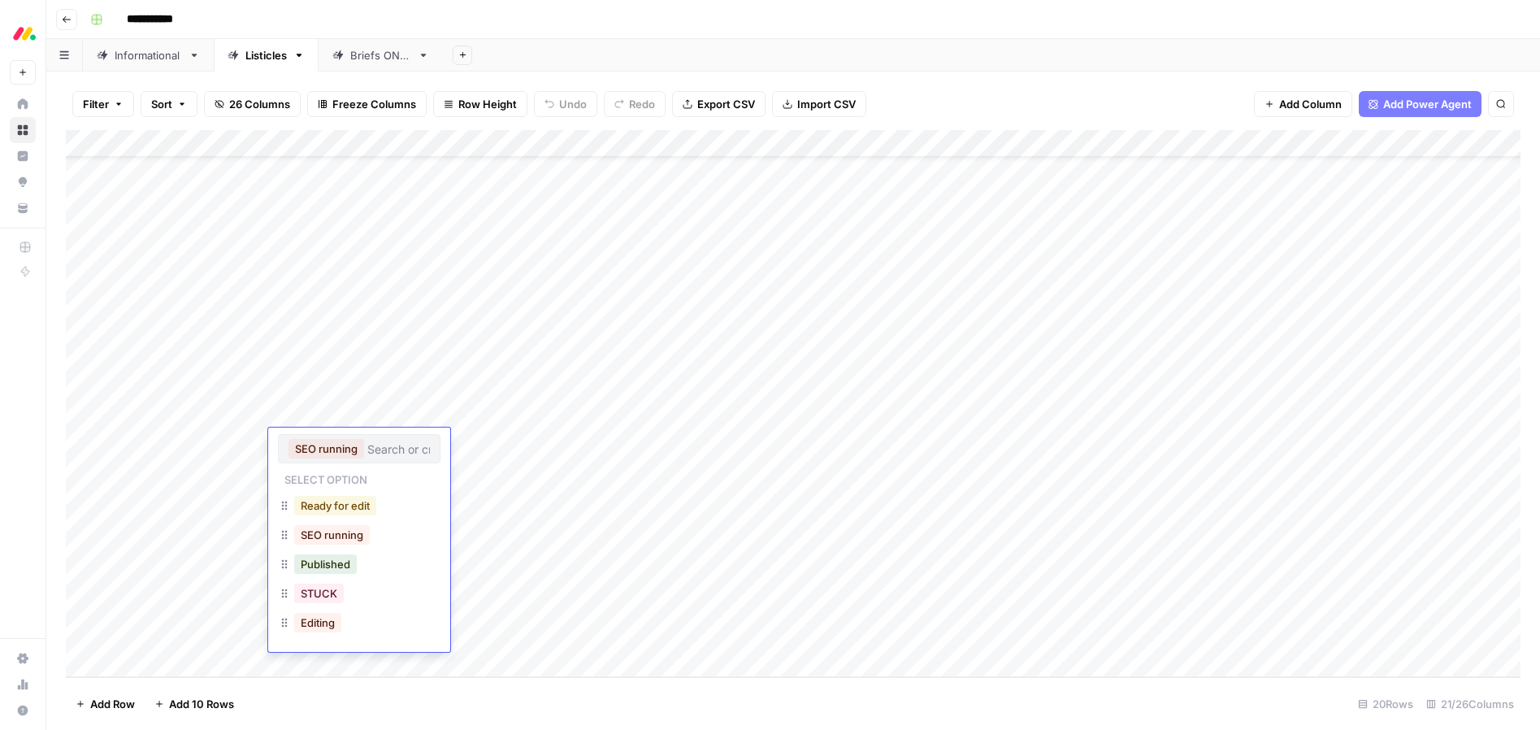
click at [318, 509] on button "Ready for edit" at bounding box center [335, 506] width 82 height 20
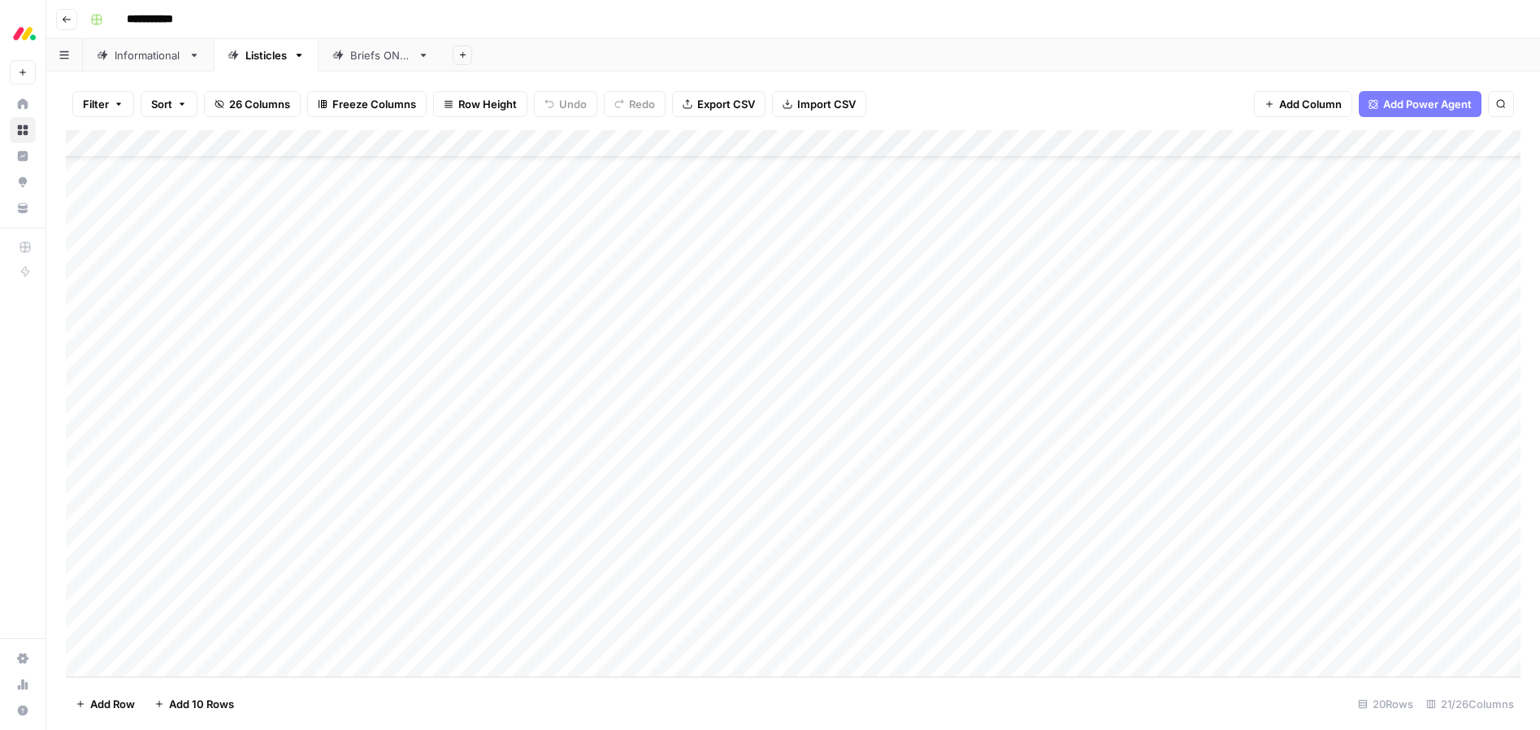
click at [309, 468] on div "Add Column" at bounding box center [793, 403] width 1455 height 547
click at [310, 468] on div "Add Column" at bounding box center [793, 403] width 1455 height 547
click at [316, 536] on button "Ready for edit" at bounding box center [335, 533] width 82 height 20
click at [303, 498] on div "Add Column" at bounding box center [793, 403] width 1455 height 547
click at [304, 497] on div "Add Column" at bounding box center [793, 403] width 1455 height 547
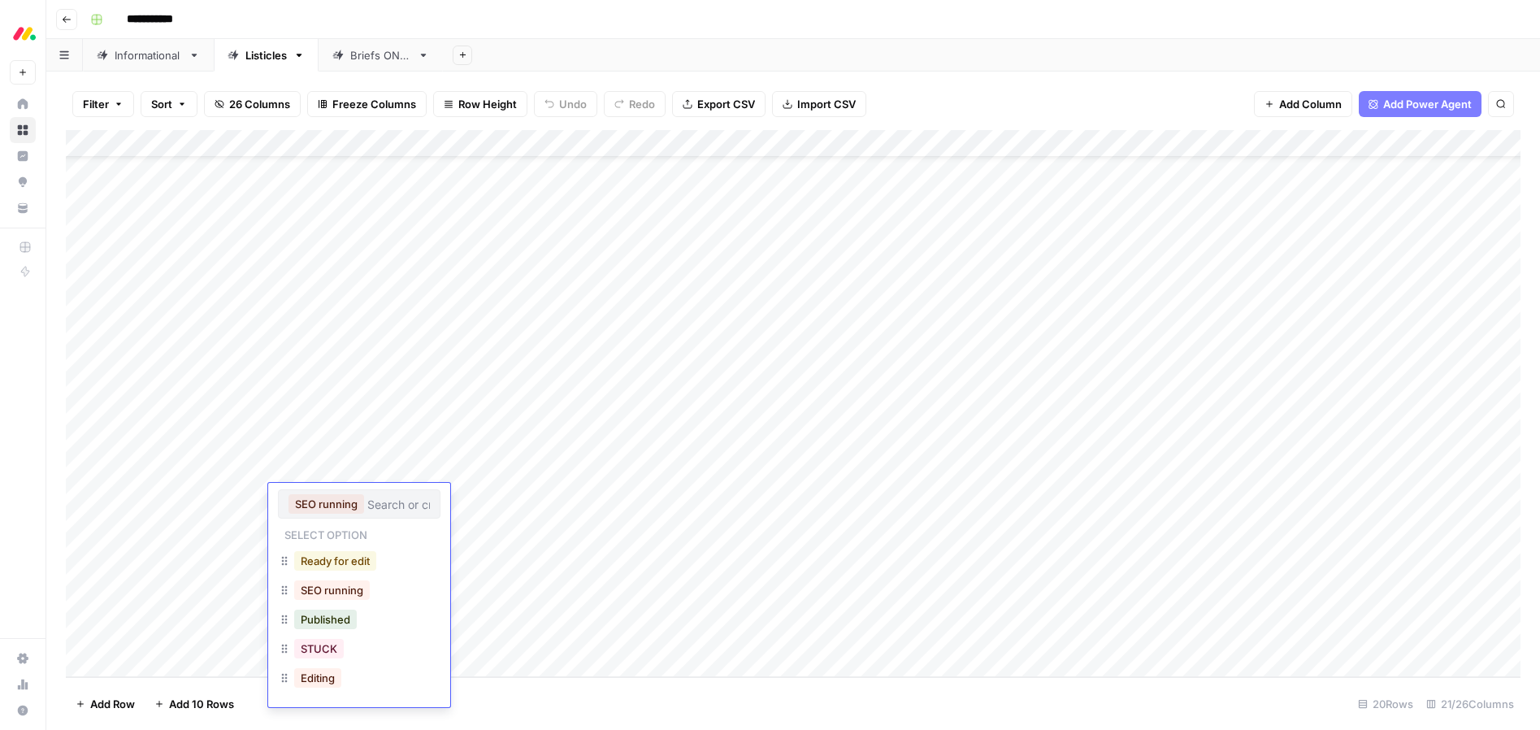
click at [312, 562] on button "Ready for edit" at bounding box center [335, 561] width 82 height 20
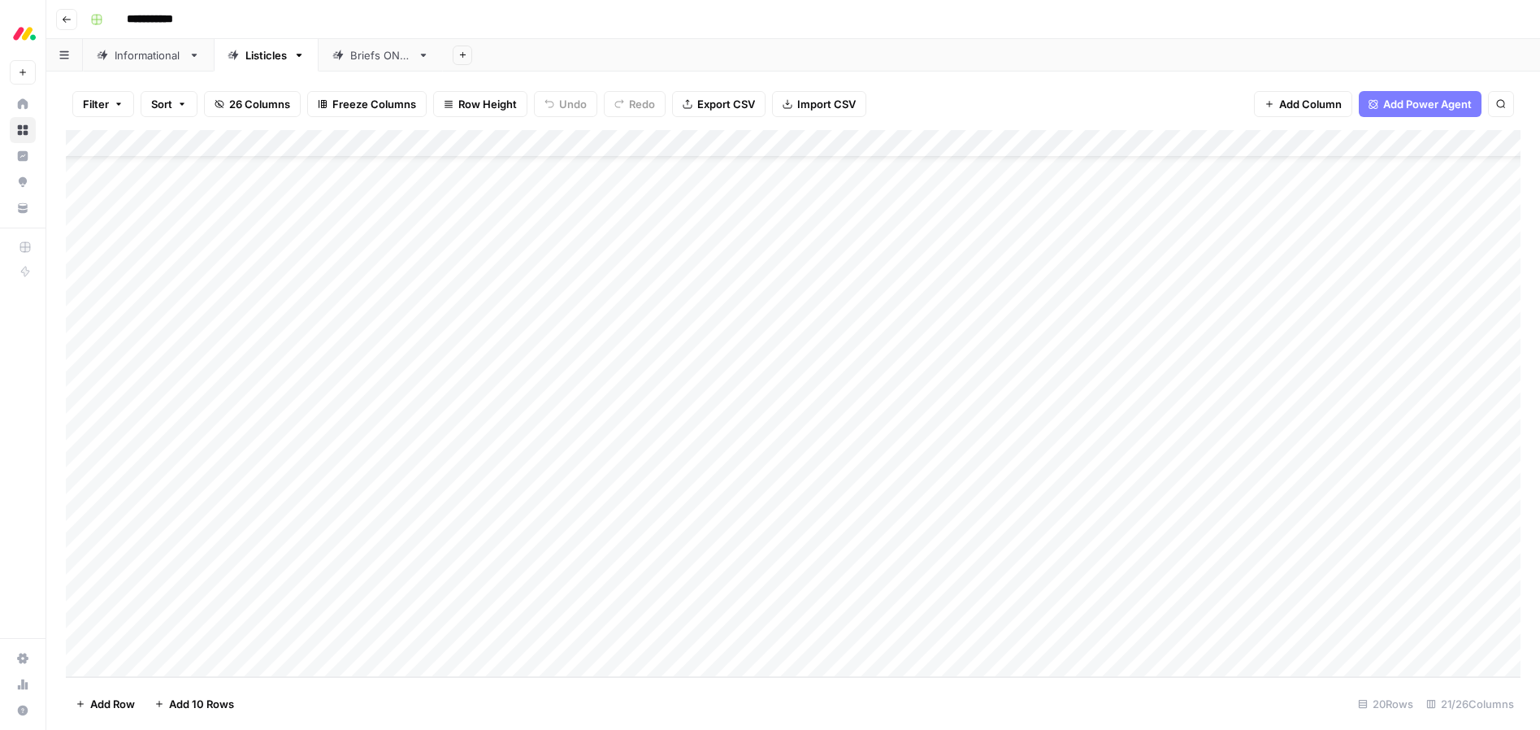
click at [307, 524] on div "Add Column" at bounding box center [793, 403] width 1455 height 547
click at [308, 526] on div "Add Column" at bounding box center [793, 403] width 1455 height 547
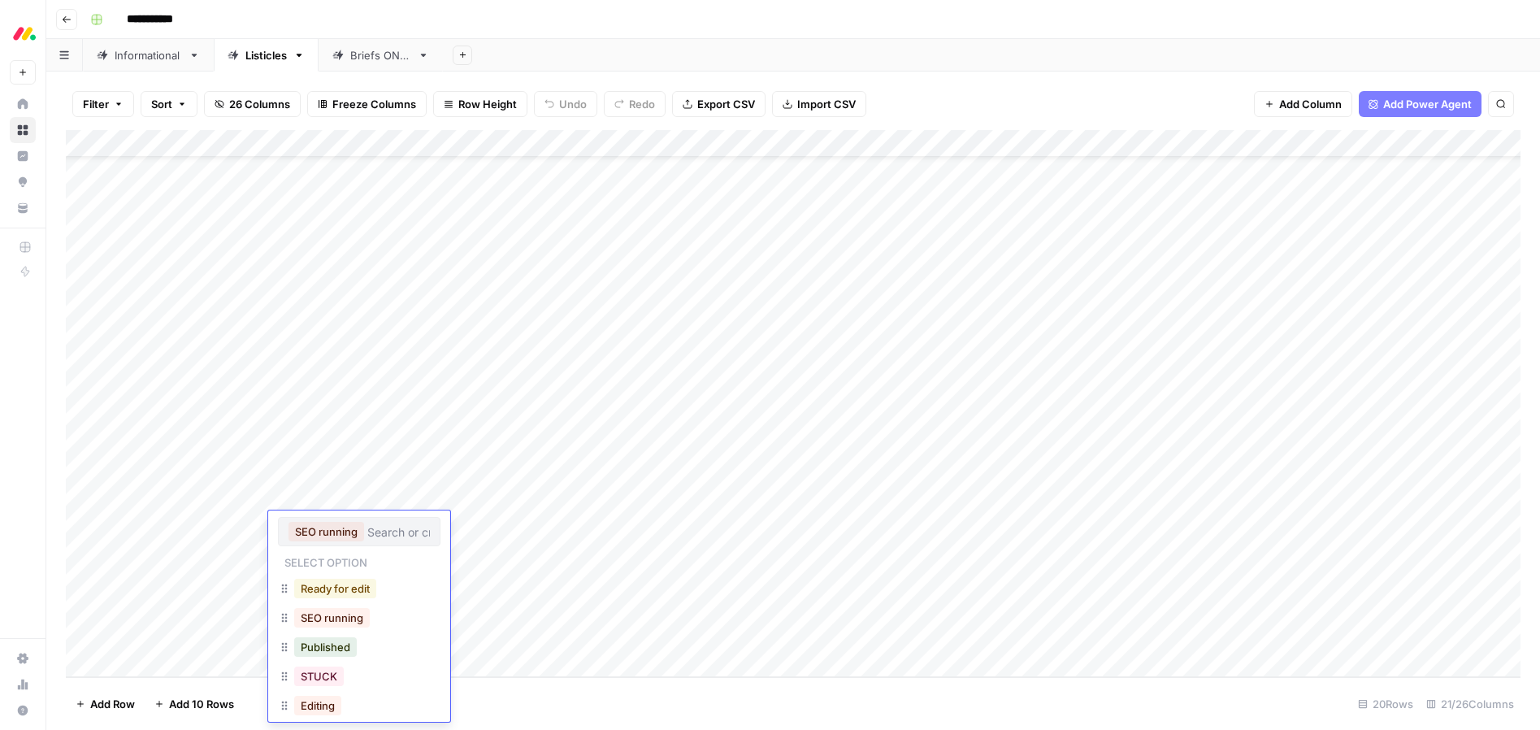
click at [315, 593] on button "Ready for edit" at bounding box center [335, 589] width 82 height 20
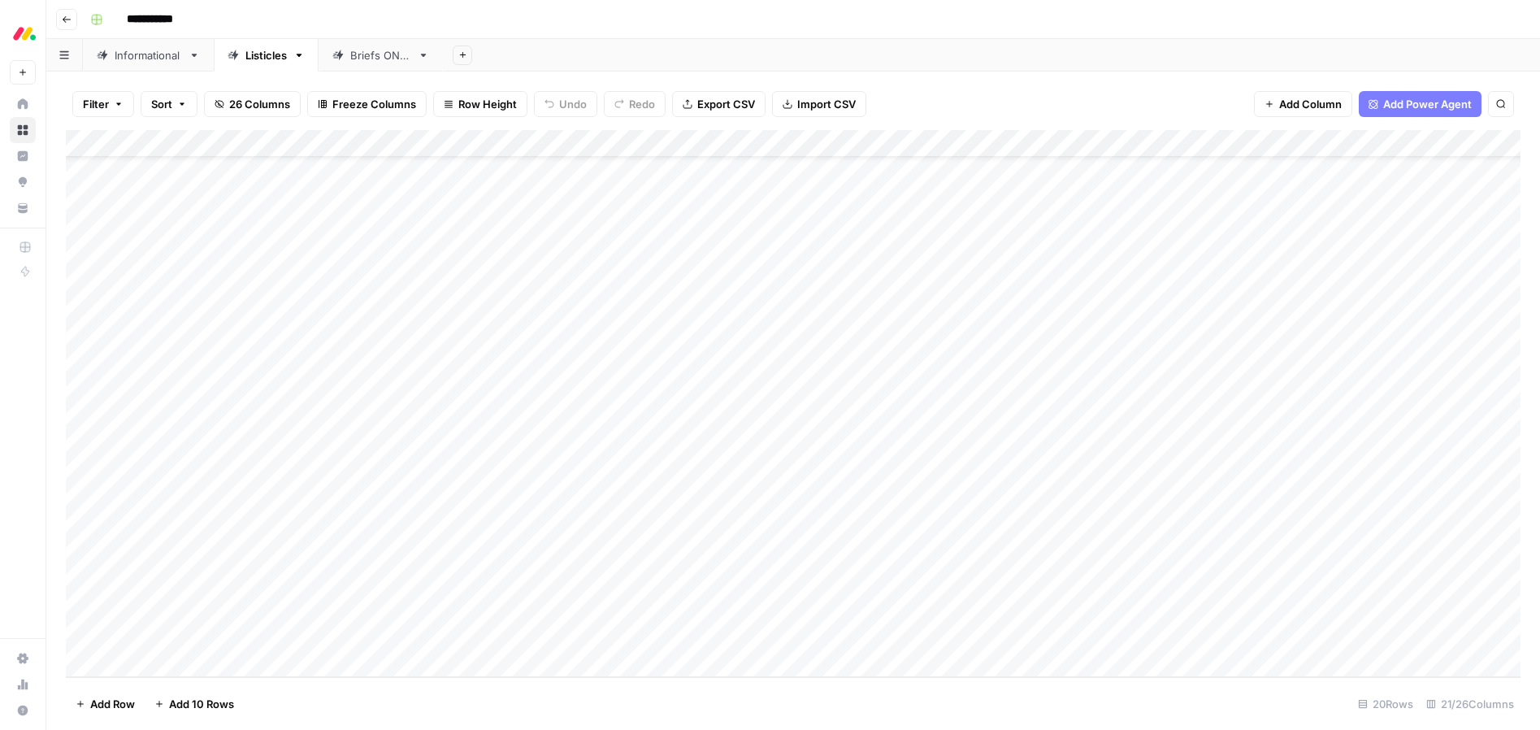
click at [297, 493] on div "Add Column" at bounding box center [793, 403] width 1455 height 547
click at [302, 493] on div "Add Column" at bounding box center [793, 403] width 1455 height 547
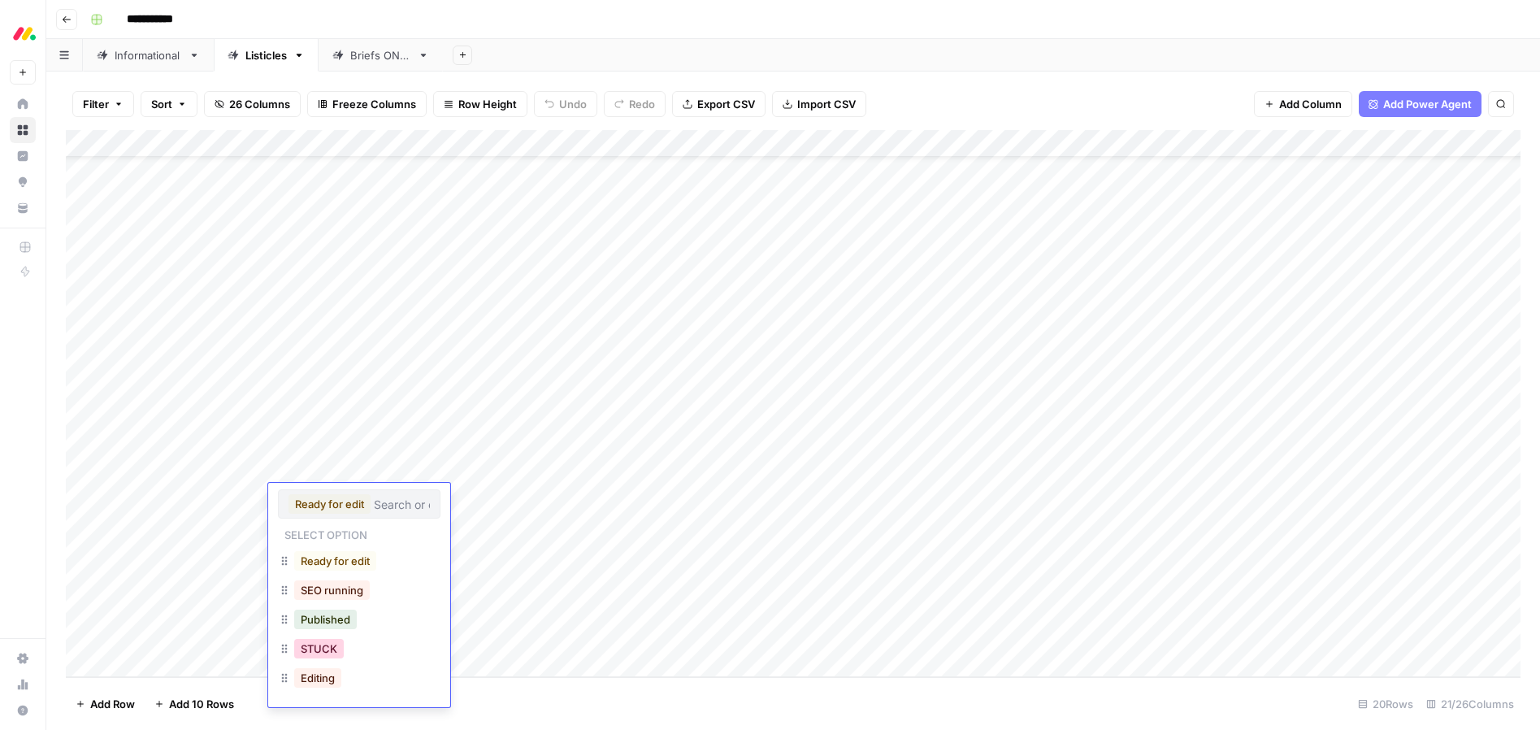
click at [317, 648] on button "STUCK" at bounding box center [319, 649] width 50 height 20
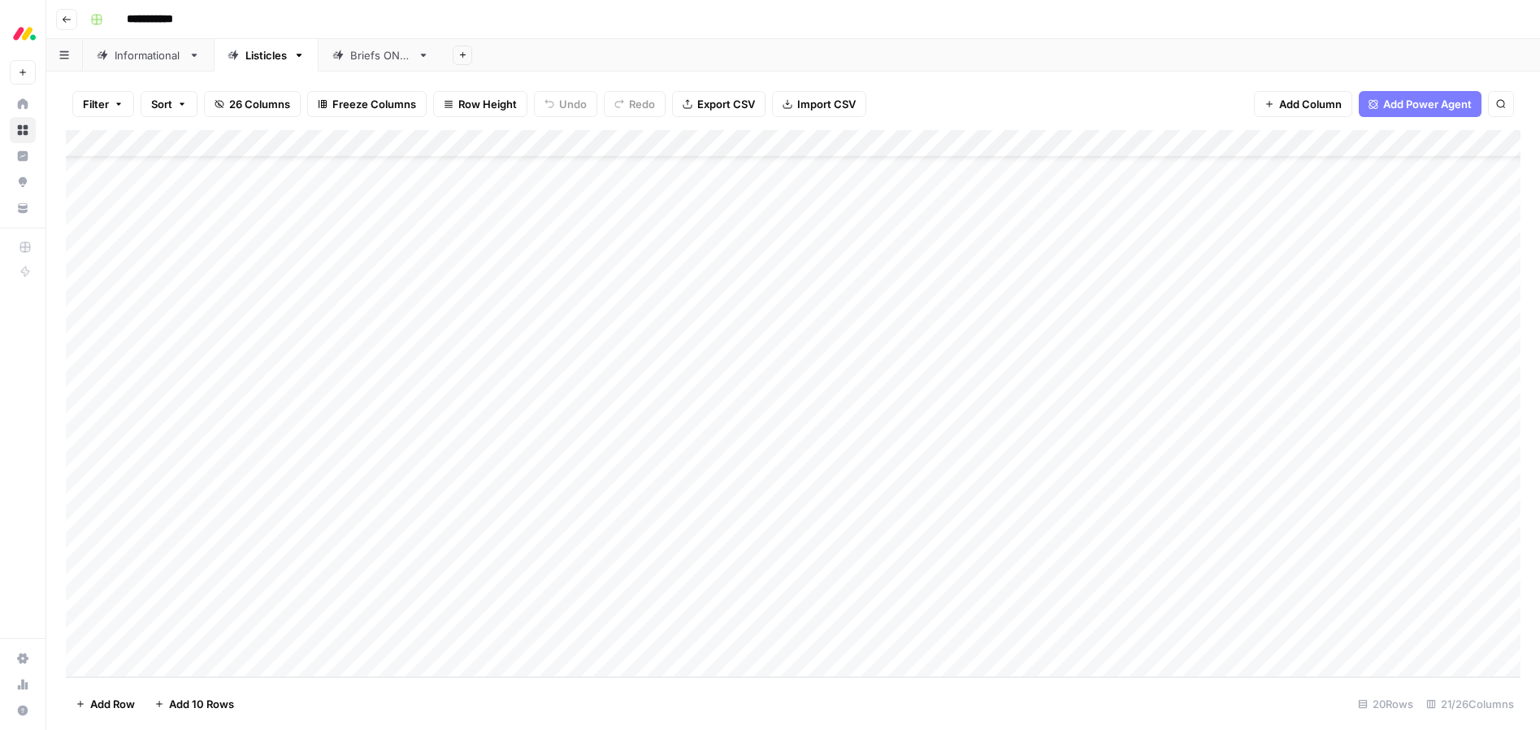
click at [311, 554] on div "Add Column" at bounding box center [793, 403] width 1455 height 547
click at [312, 553] on div "Add Column" at bounding box center [793, 403] width 1455 height 547
click at [317, 614] on button "Ready for edit" at bounding box center [335, 616] width 82 height 20
click at [308, 586] on div "Add Column" at bounding box center [793, 403] width 1455 height 547
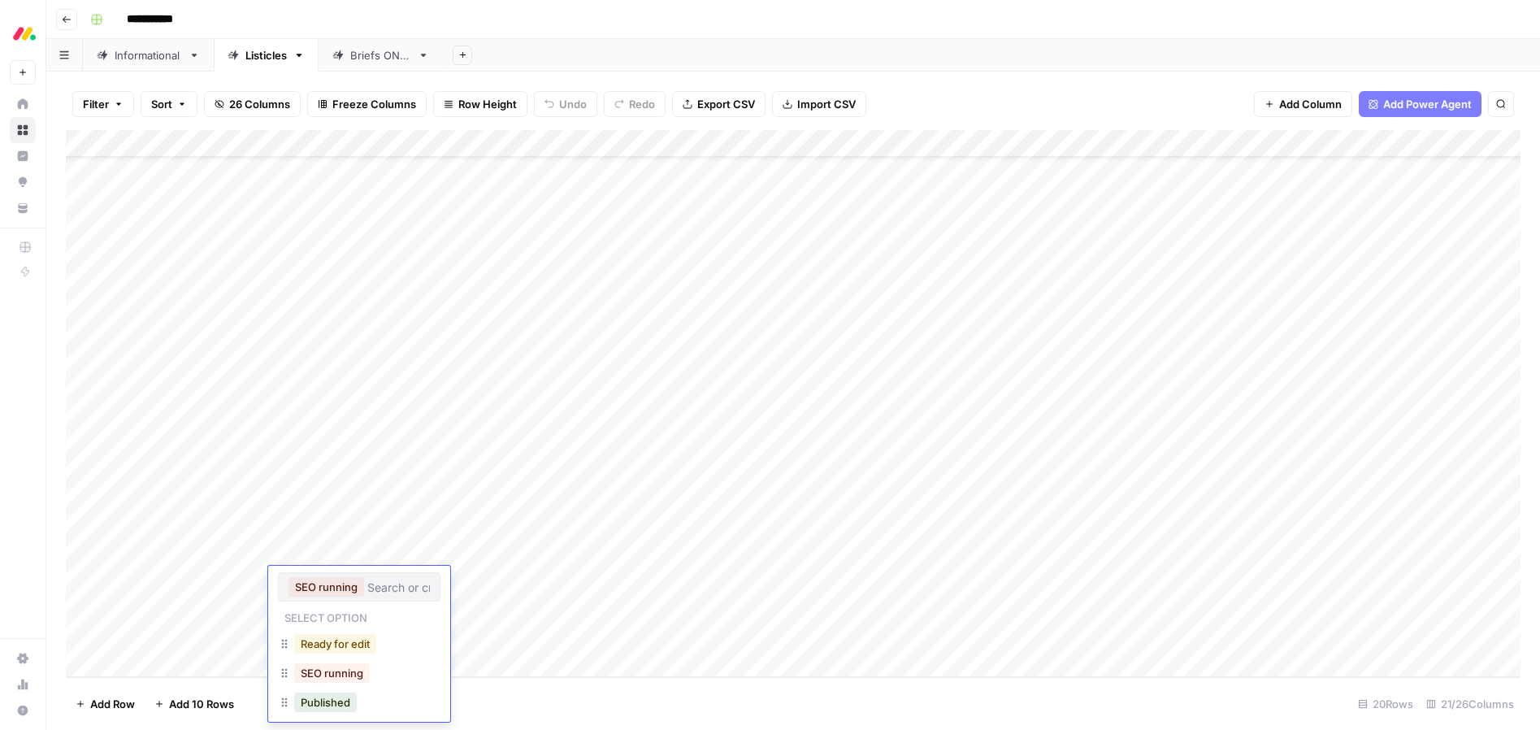
click at [315, 642] on button "Ready for edit" at bounding box center [335, 644] width 82 height 20
click at [306, 606] on div "Add Column" at bounding box center [793, 403] width 1455 height 547
click at [311, 674] on button "Ready for edit" at bounding box center [335, 672] width 82 height 20
click at [310, 636] on div "Add Column" at bounding box center [793, 403] width 1455 height 547
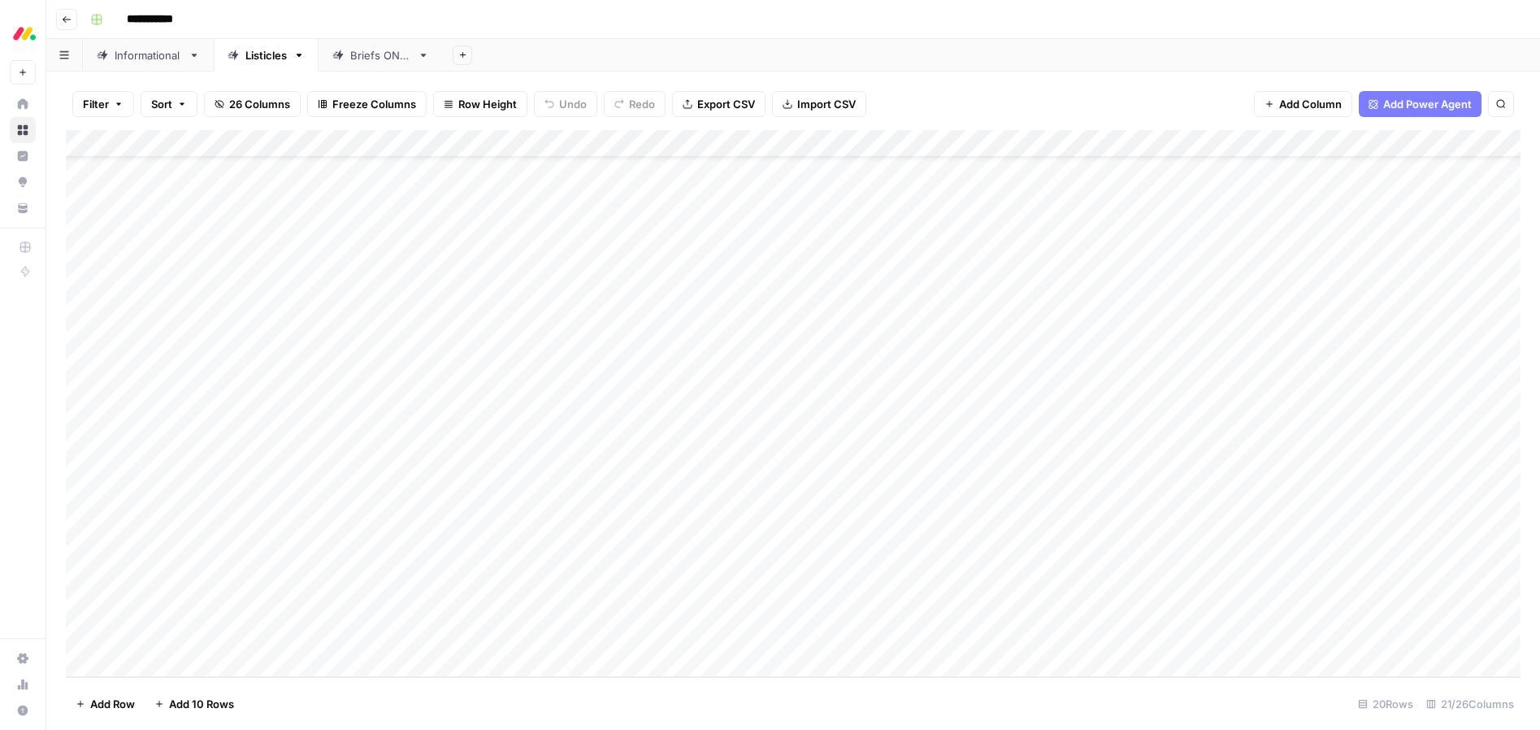
click at [310, 636] on div "Add Column" at bounding box center [793, 403] width 1455 height 547
click at [311, 641] on button "SEO running" at bounding box center [327, 642] width 76 height 20
click at [333, 693] on button "Ready for edit" at bounding box center [335, 699] width 82 height 20
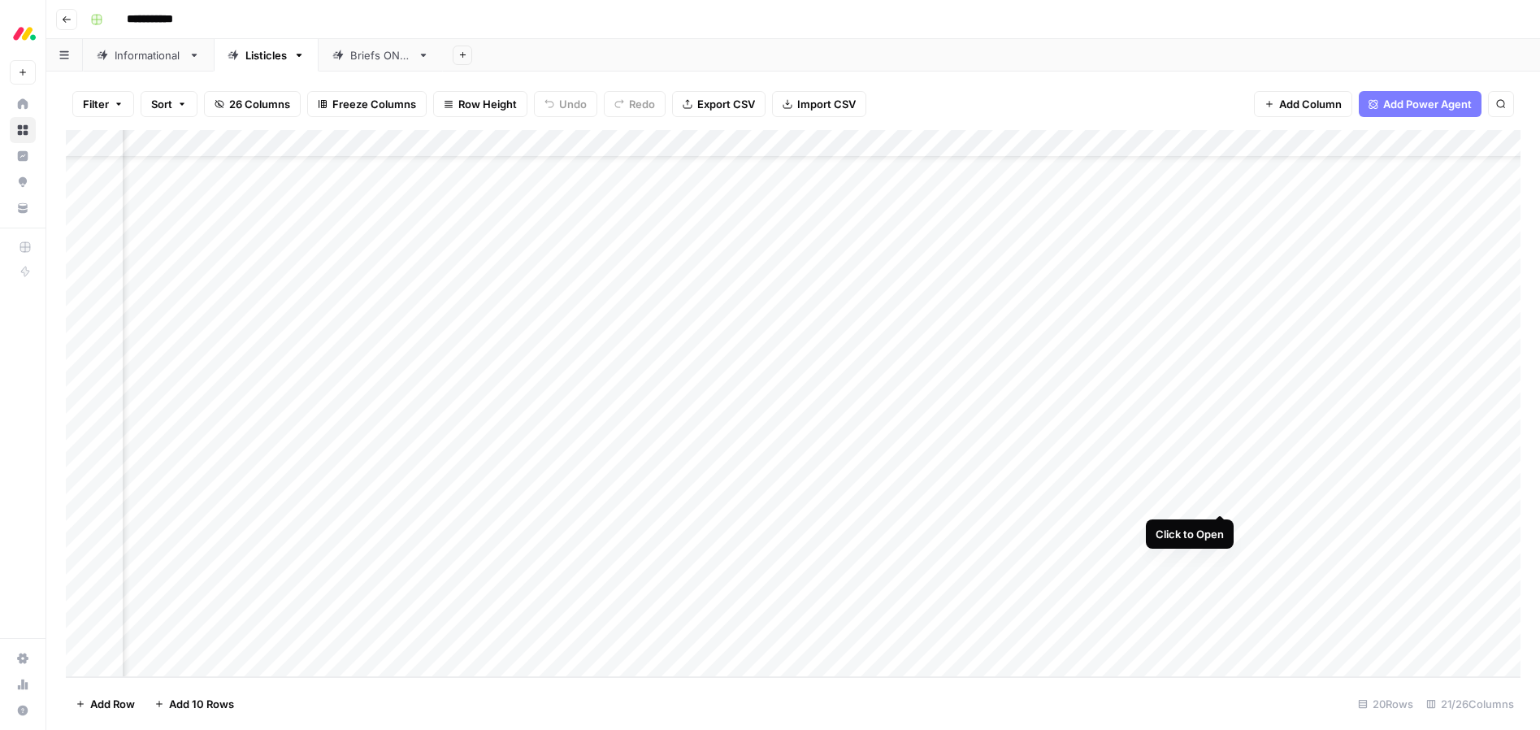
click at [1218, 497] on div "Add Column" at bounding box center [793, 403] width 1455 height 547
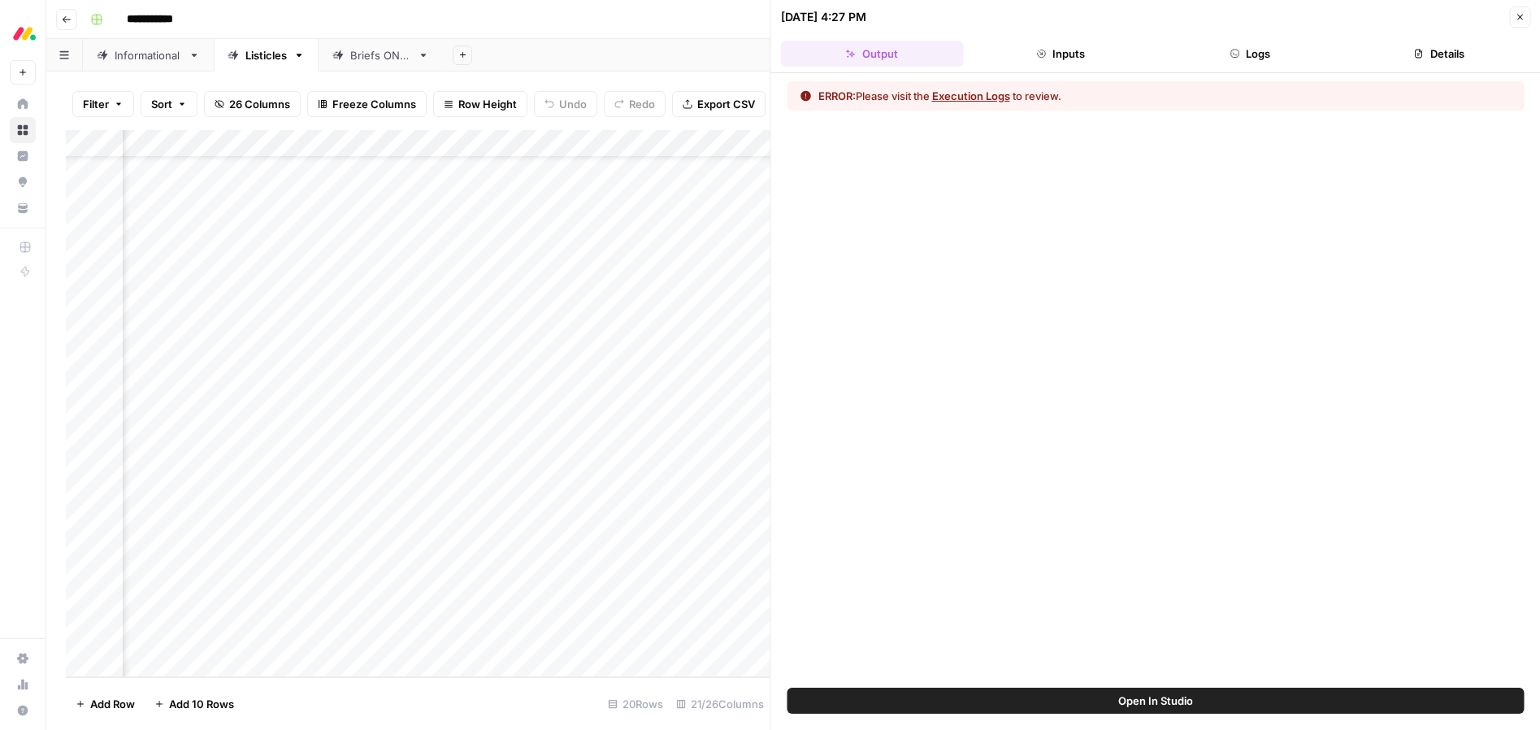
click at [990, 93] on button "Execution Logs" at bounding box center [971, 96] width 78 height 16
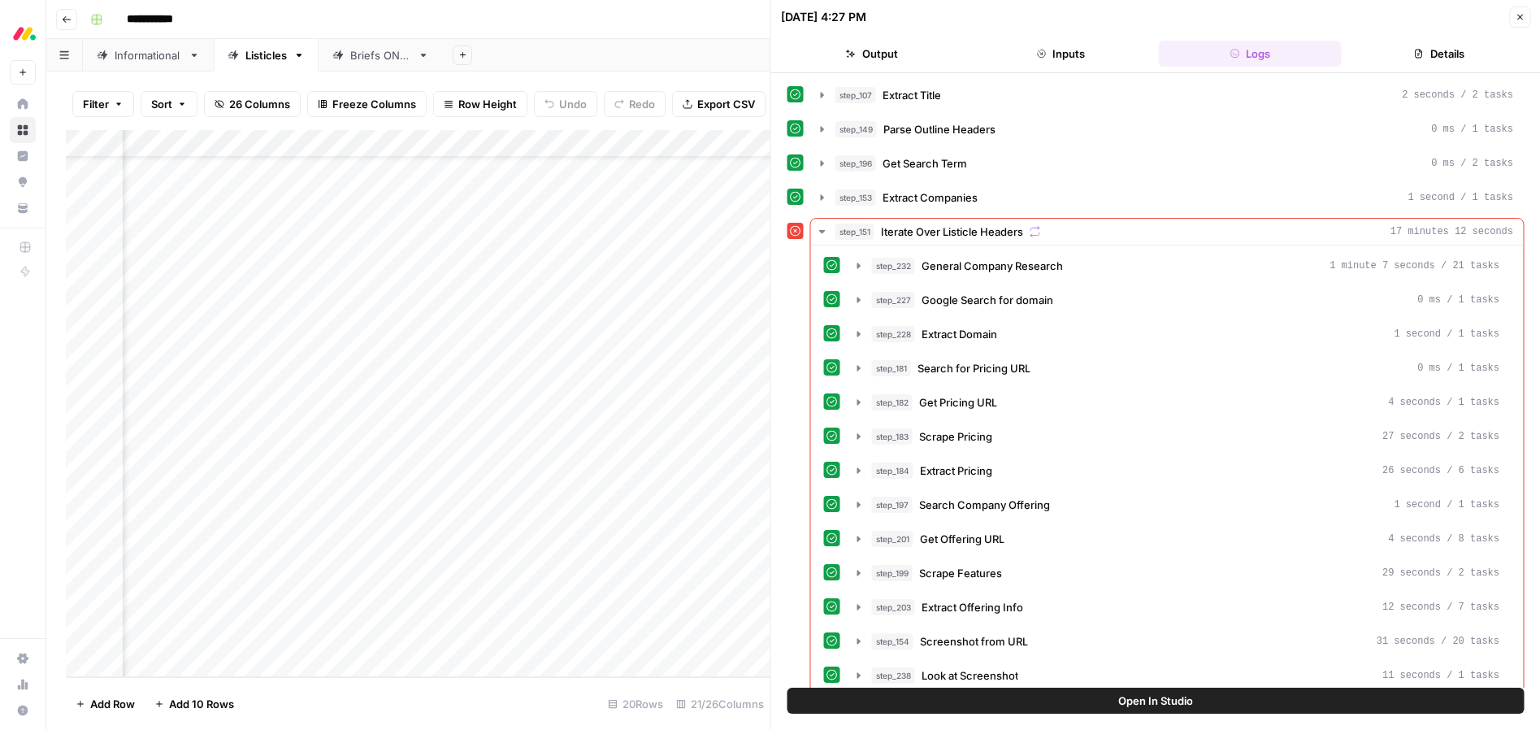
drag, startPoint x: 1517, startPoint y: 15, endPoint x: 1509, endPoint y: 24, distance: 12.7
click at [1517, 15] on icon "button" at bounding box center [1520, 17] width 10 height 10
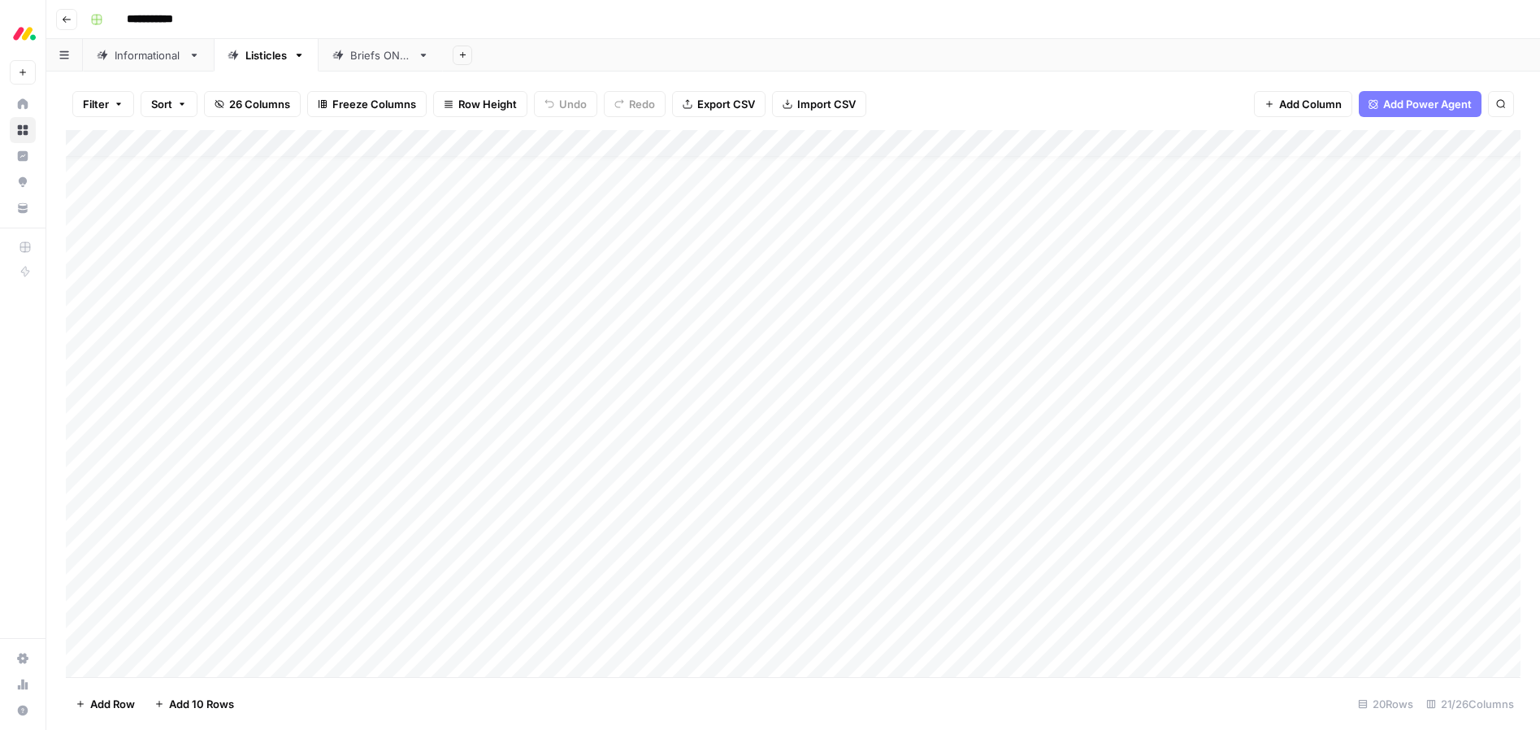
scroll to position [59, 0]
click at [154, 59] on div "Informational" at bounding box center [148, 55] width 67 height 16
click at [1051, 558] on div "Add Column" at bounding box center [793, 391] width 1455 height 523
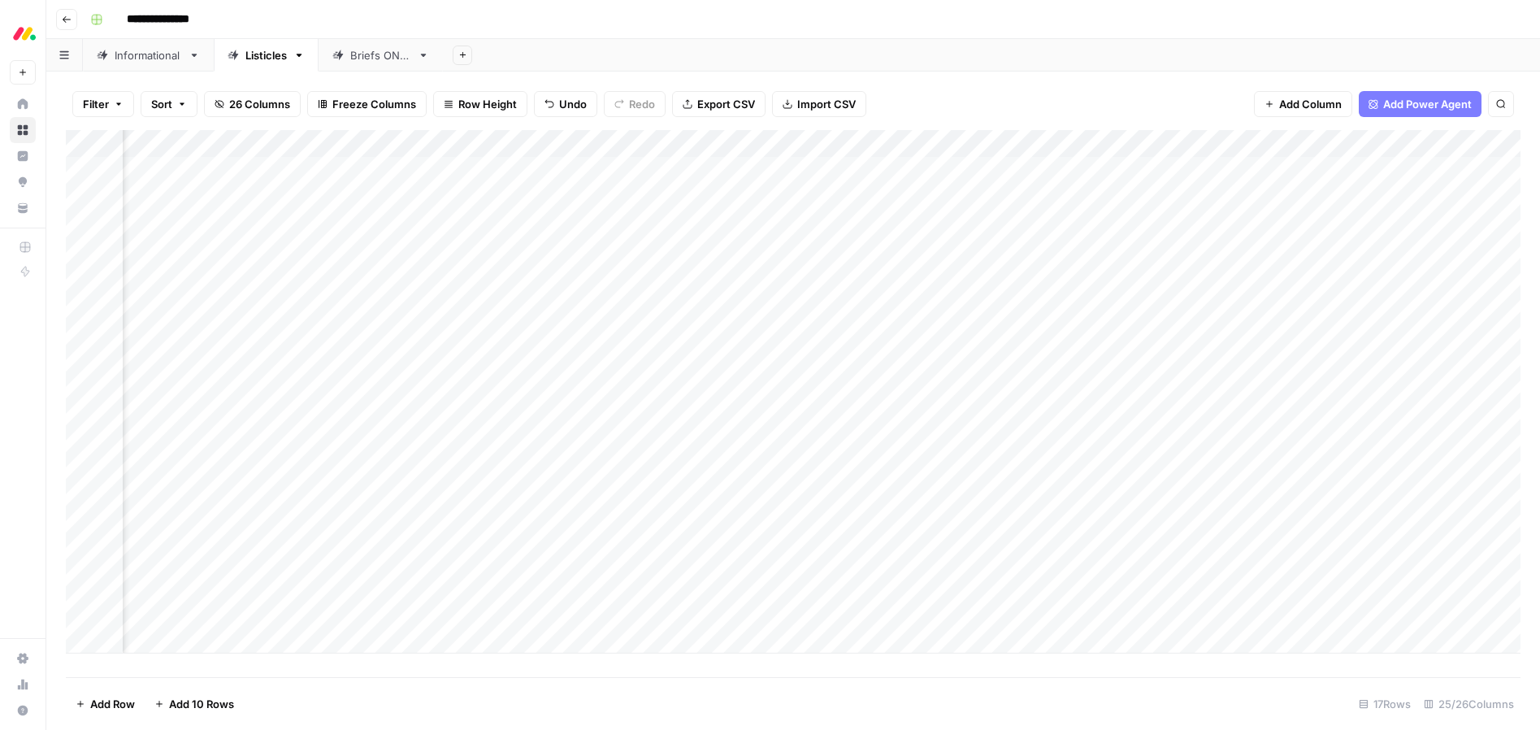
click at [982, 226] on div "Add Column" at bounding box center [793, 391] width 1455 height 523
click at [1262, 252] on div "Add Column" at bounding box center [793, 391] width 1455 height 523
click at [1289, 278] on div "Add Column" at bounding box center [793, 391] width 1455 height 523
click at [1292, 306] on div "Add Column" at bounding box center [793, 391] width 1455 height 523
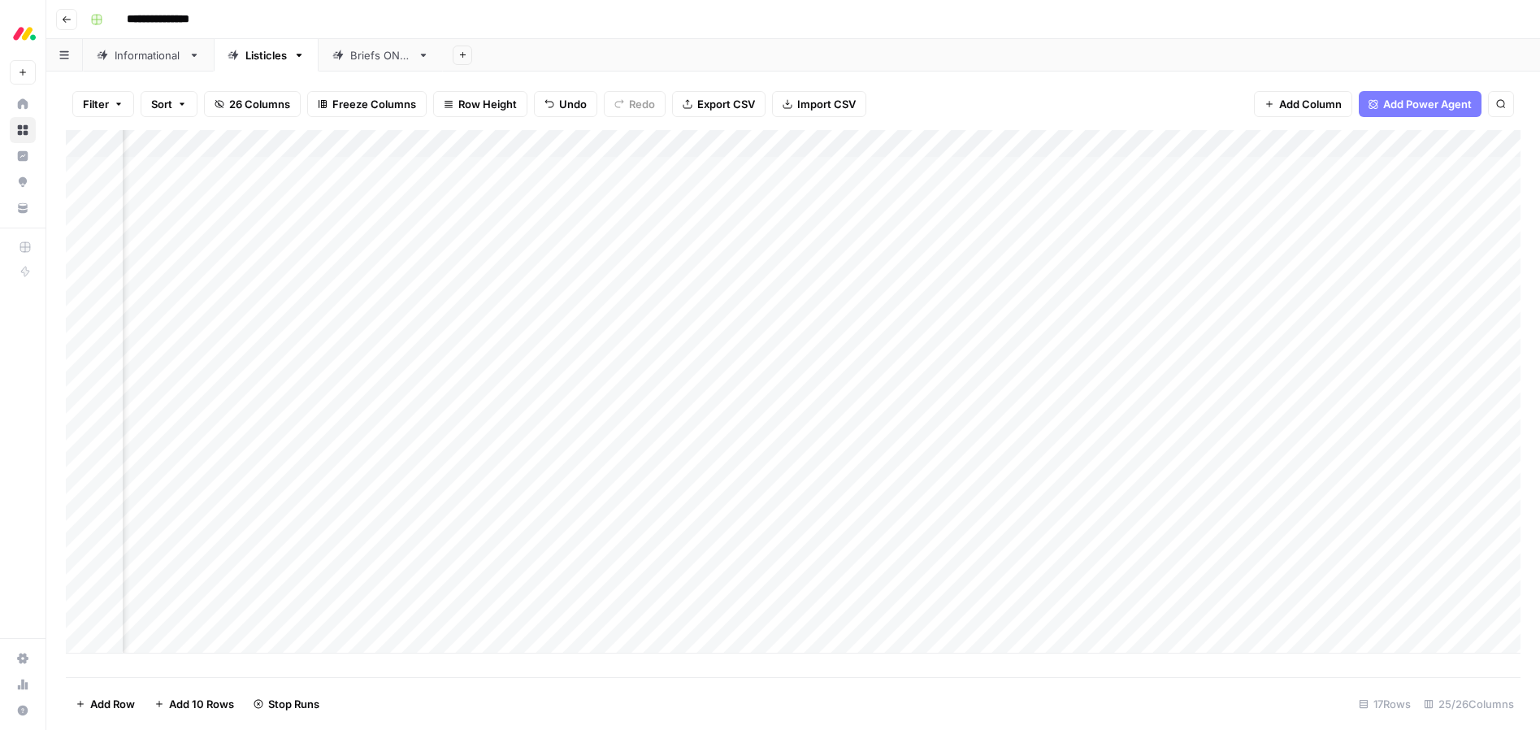
click at [1296, 338] on div "Add Column" at bounding box center [793, 391] width 1455 height 523
click at [1299, 363] on div "Add Column" at bounding box center [793, 391] width 1455 height 523
click at [1301, 388] on div "Add Column" at bounding box center [793, 391] width 1455 height 523
click at [1299, 420] on div "Add Column" at bounding box center [793, 391] width 1455 height 523
click at [1301, 448] on div "Add Column" at bounding box center [793, 391] width 1455 height 523
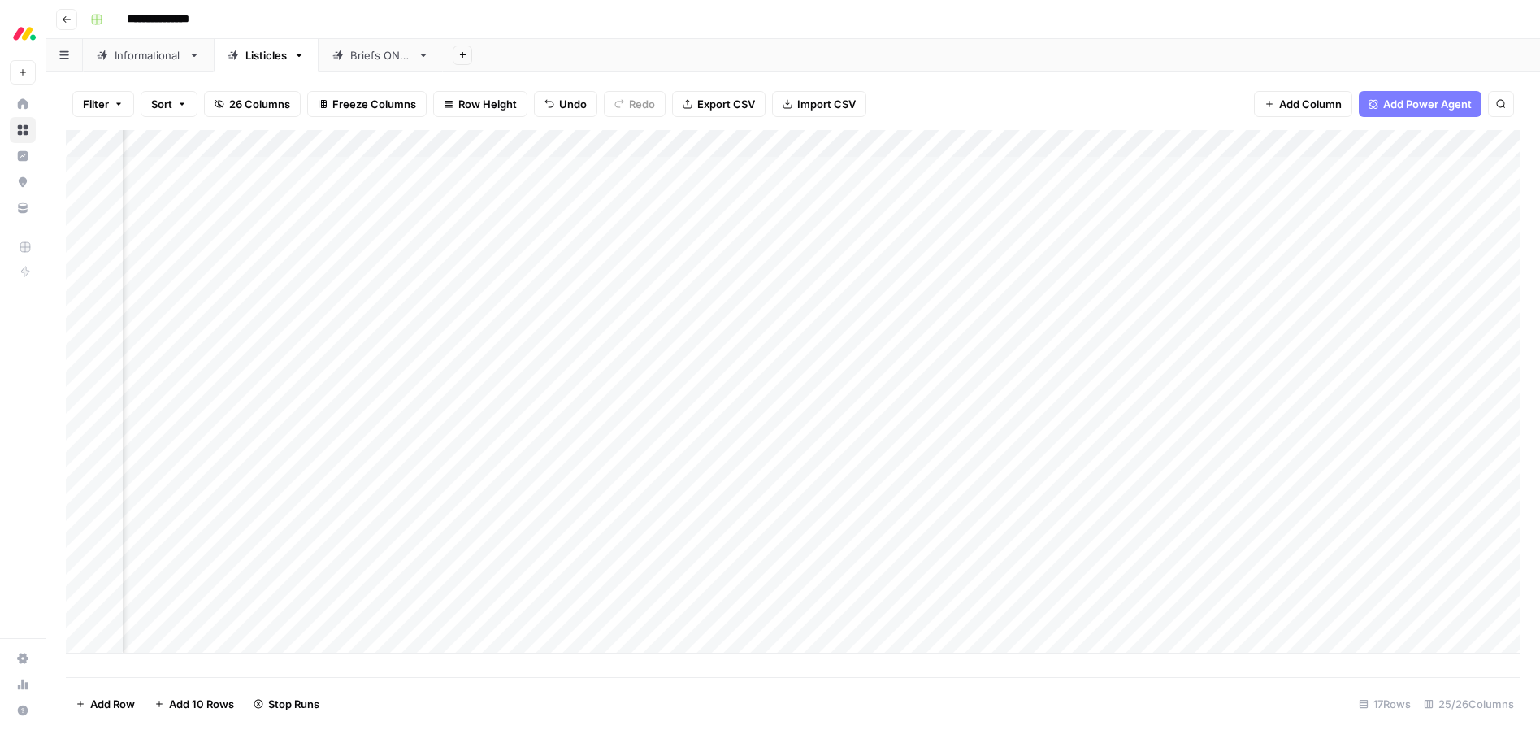
click at [1296, 477] on div "Add Column" at bounding box center [793, 391] width 1455 height 523
click at [1296, 499] on div "Add Column" at bounding box center [793, 391] width 1455 height 523
click at [1297, 527] on div "Add Column" at bounding box center [793, 391] width 1455 height 523
click at [1296, 558] on div "Add Column" at bounding box center [793, 391] width 1455 height 523
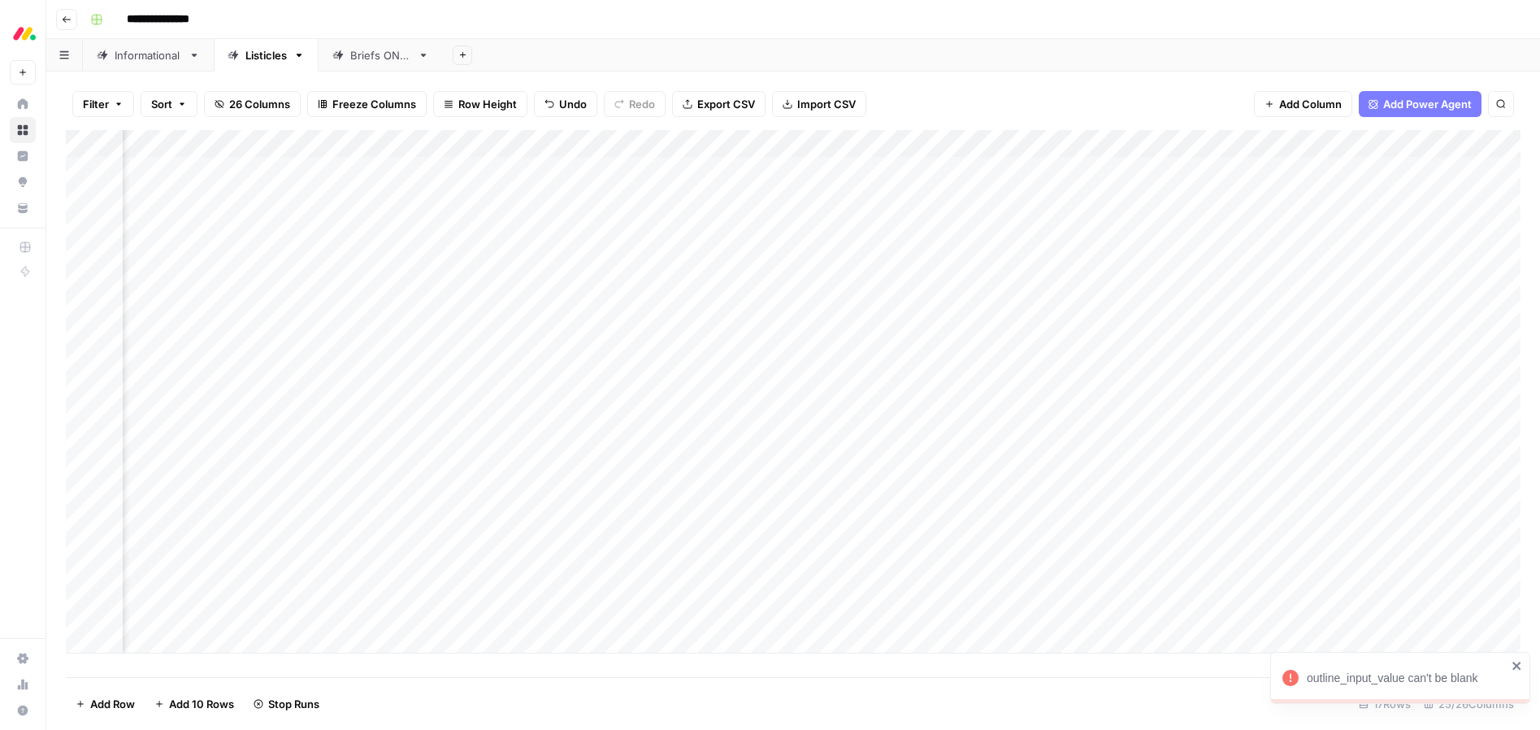
click at [1309, 585] on div "Add Column" at bounding box center [793, 391] width 1455 height 523
click at [1309, 611] on div "Add Column" at bounding box center [793, 391] width 1455 height 523
click at [145, 54] on div "Informational" at bounding box center [148, 55] width 67 height 16
click at [263, 64] on link "Listicles" at bounding box center [266, 55] width 105 height 33
